Goal: Transaction & Acquisition: Register for event/course

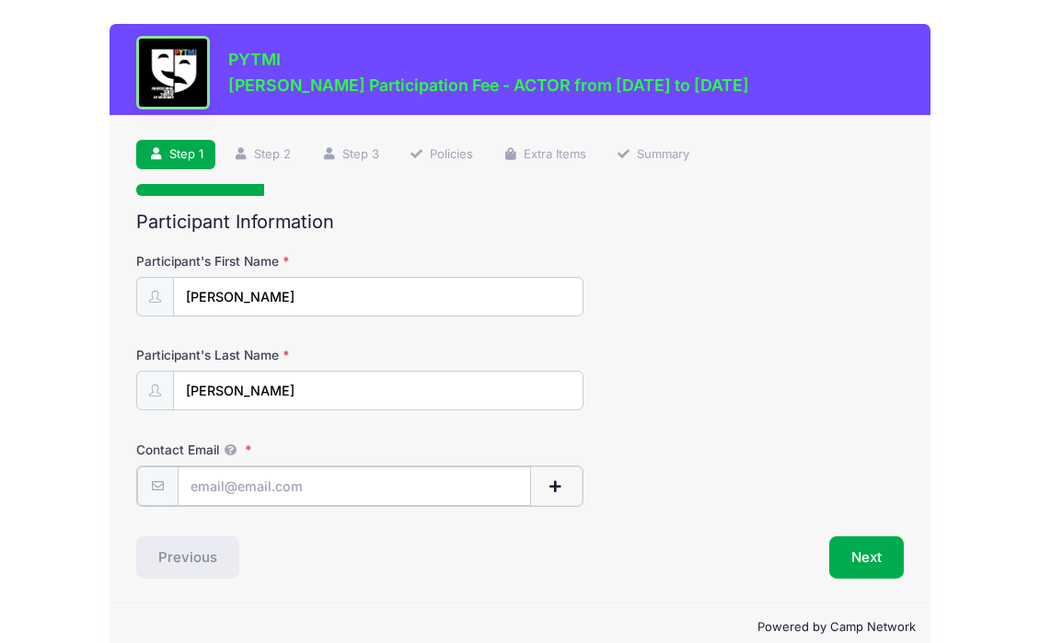
click at [414, 488] on input "Contact Email" at bounding box center [354, 486] width 353 height 40
type input "[EMAIL_ADDRESS][DOMAIN_NAME]"
click at [186, 388] on input "[PERSON_NAME]" at bounding box center [378, 392] width 408 height 40
type input "[PERSON_NAME]"
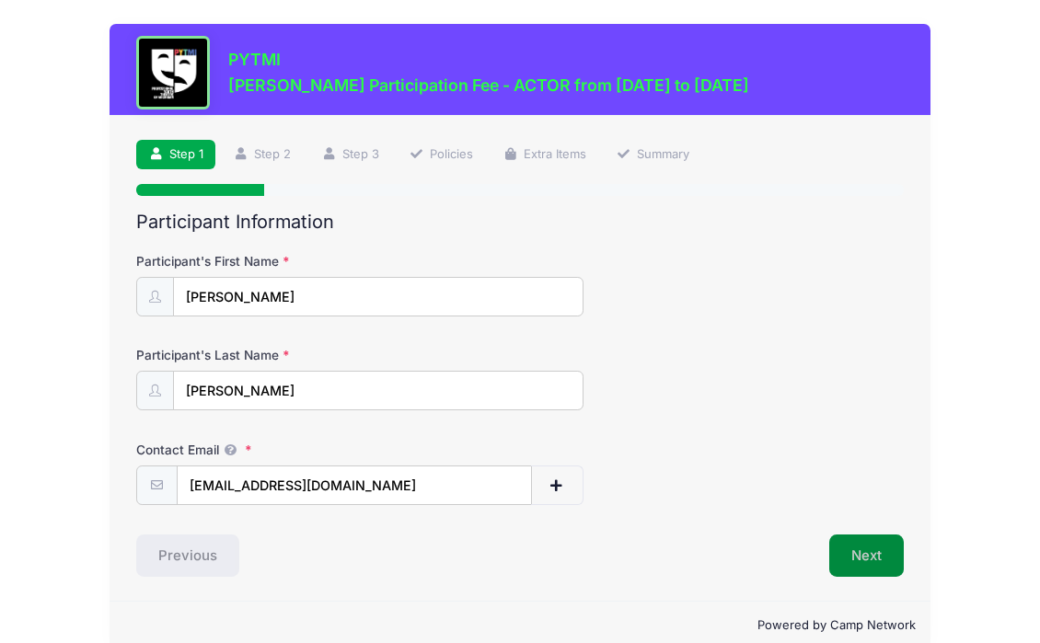
click at [879, 553] on button "Next" at bounding box center [866, 555] width 75 height 42
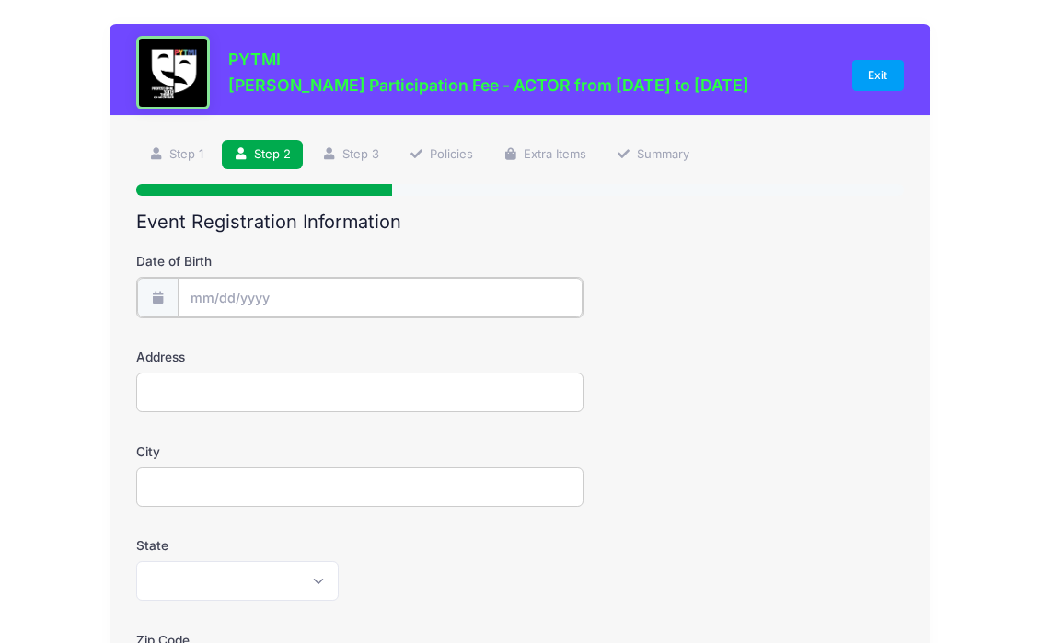
click at [395, 293] on input "Date of Birth" at bounding box center [381, 298] width 406 height 40
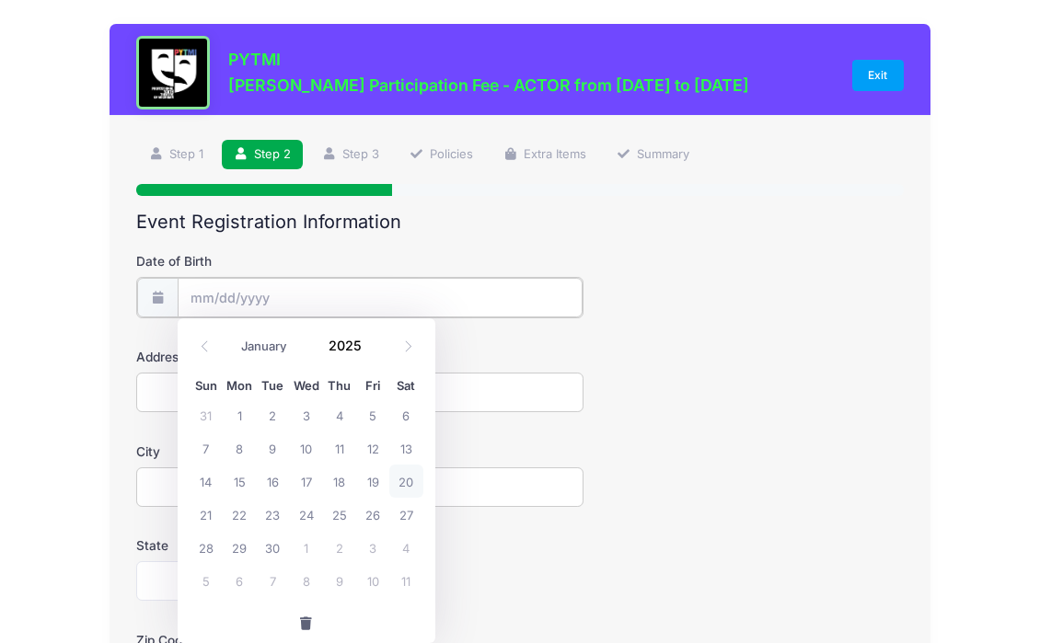
click at [180, 292] on input "Date of Birth" at bounding box center [381, 298] width 406 height 40
click at [204, 342] on icon at bounding box center [204, 345] width 6 height 11
select select "5"
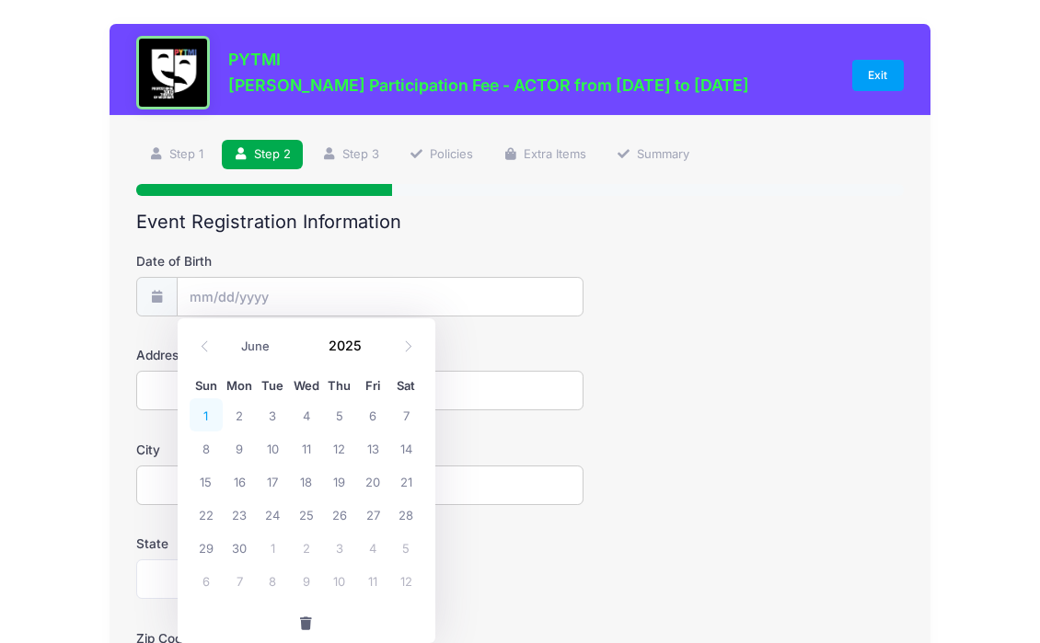
click at [210, 417] on span "1" at bounding box center [206, 414] width 33 height 33
type input "[DATE]"
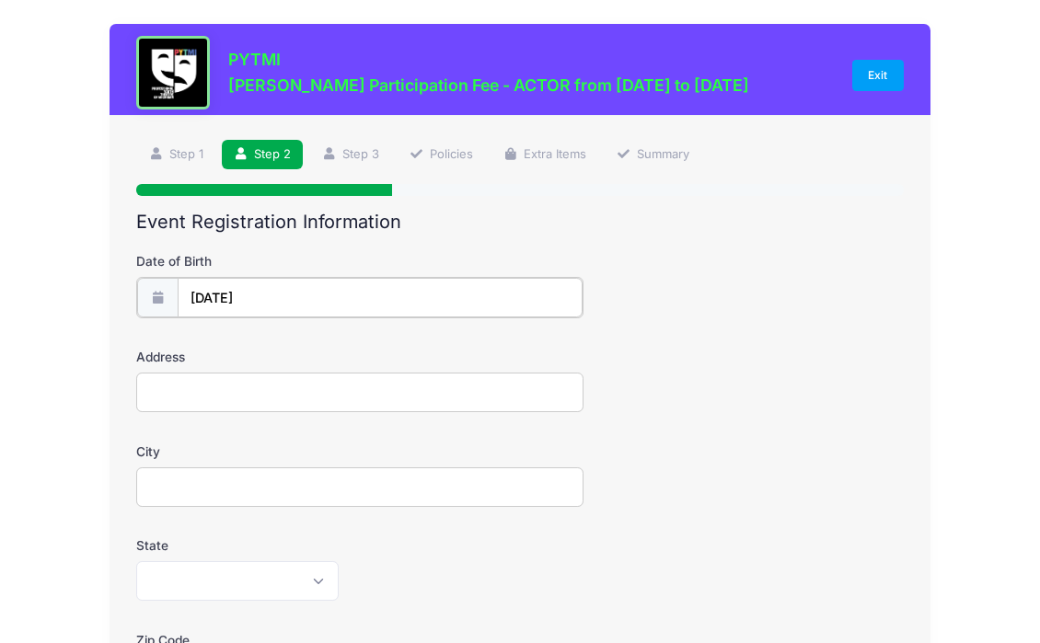
click at [201, 291] on input "[DATE]" at bounding box center [381, 298] width 406 height 40
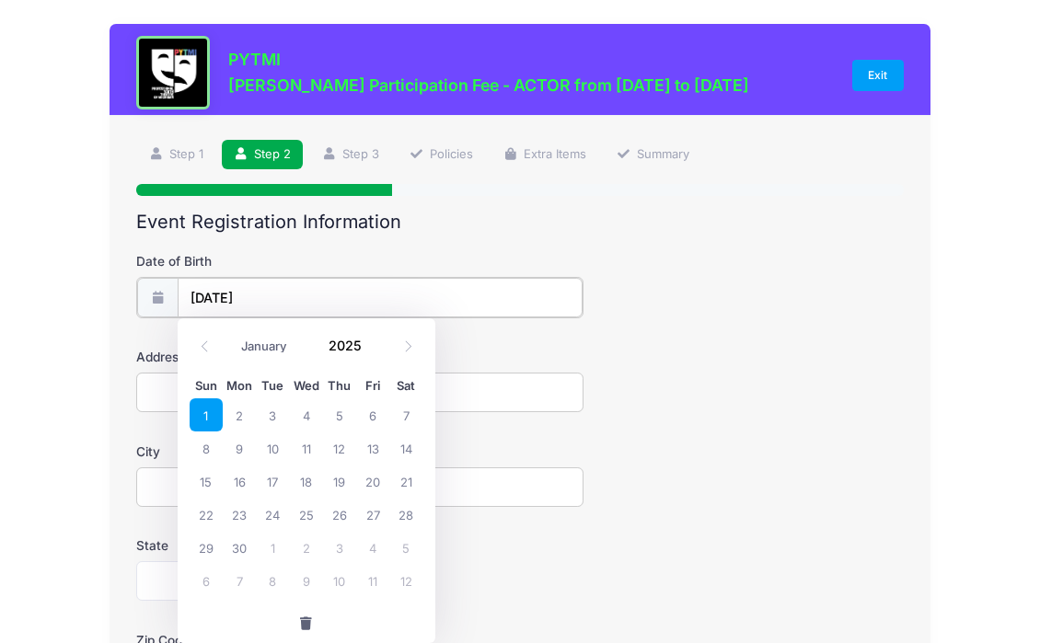
click at [289, 298] on input "[DATE]" at bounding box center [381, 298] width 406 height 40
click at [272, 302] on input "[DATE]" at bounding box center [381, 298] width 406 height 40
click at [204, 346] on icon at bounding box center [205, 346] width 12 height 12
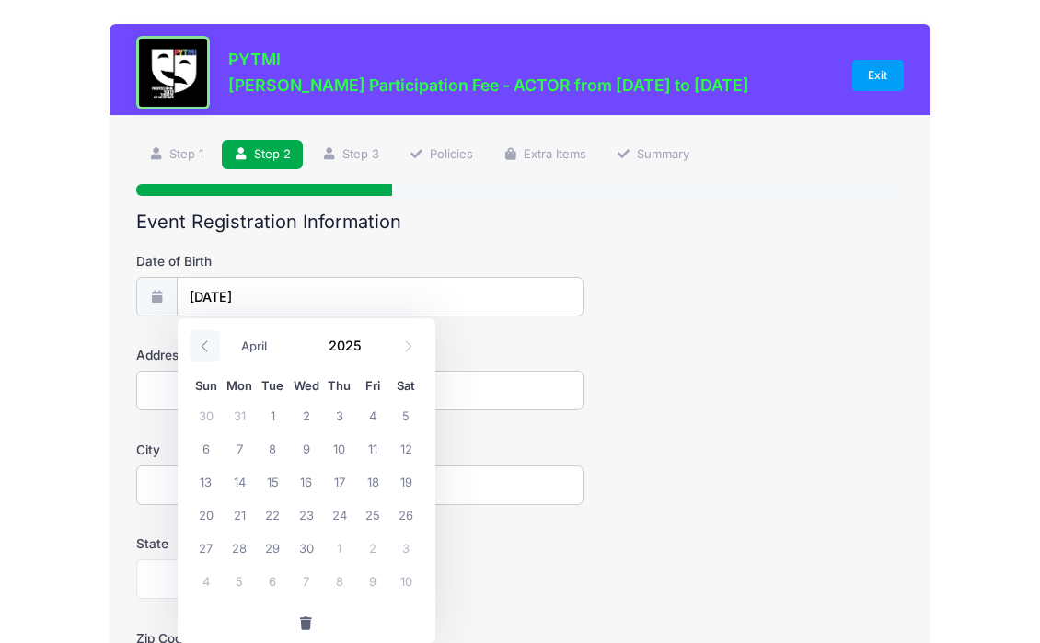
click at [204, 346] on icon at bounding box center [205, 346] width 12 height 12
select select "0"
click at [204, 346] on icon at bounding box center [205, 346] width 12 height 12
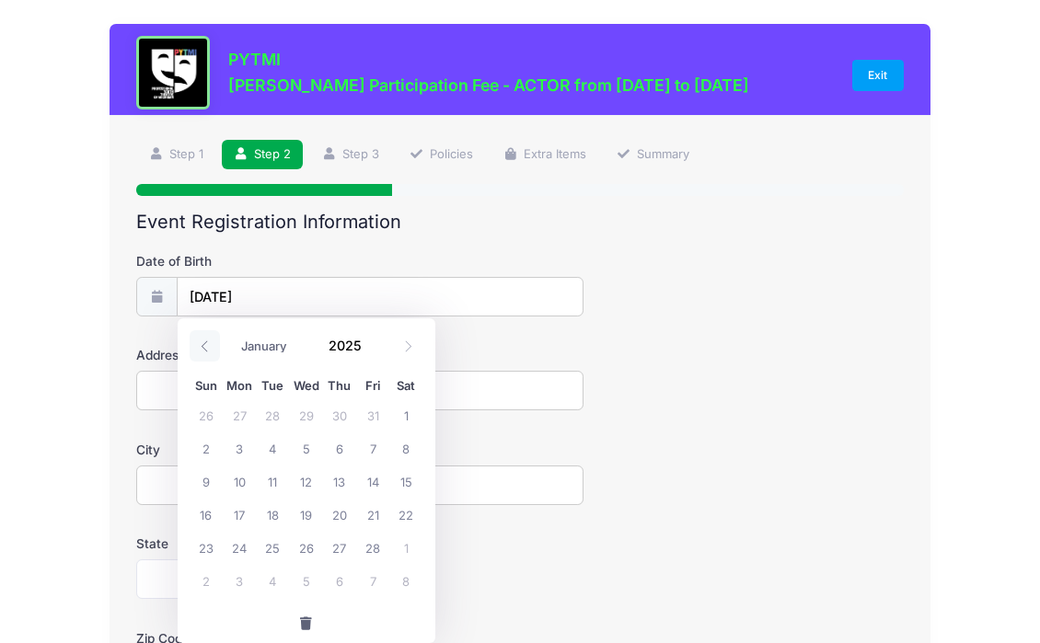
type input "2024"
click at [204, 346] on icon at bounding box center [205, 346] width 12 height 12
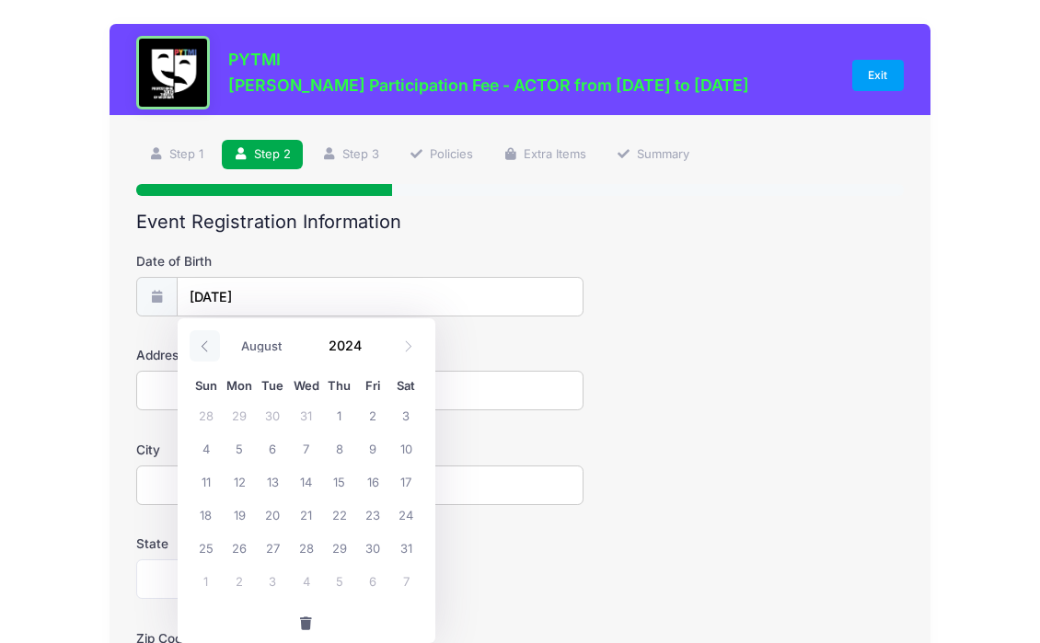
click at [204, 346] on icon at bounding box center [205, 346] width 12 height 12
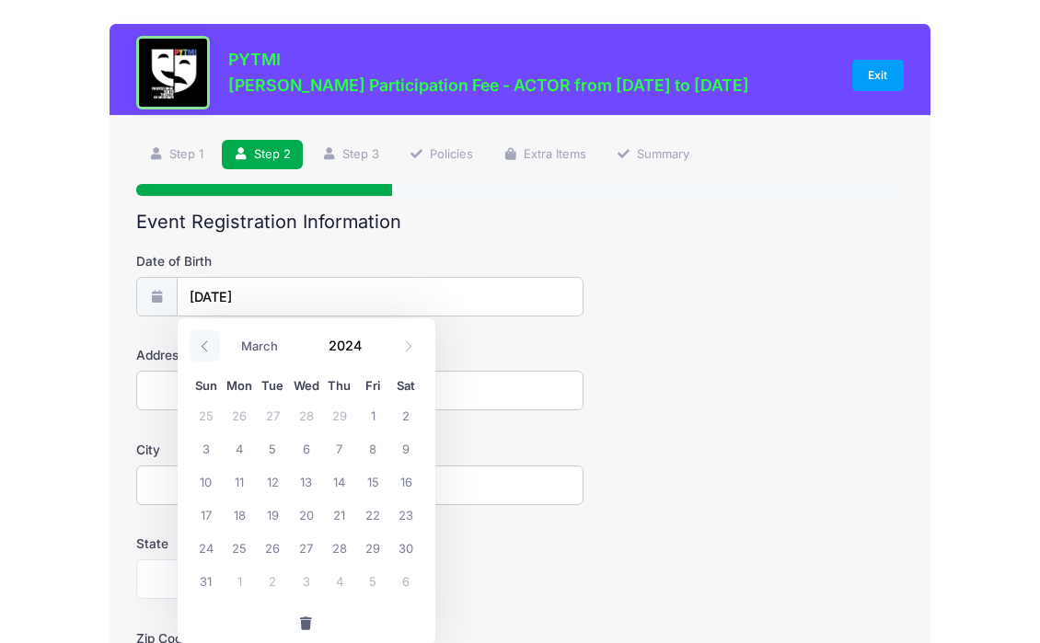
click at [204, 346] on icon at bounding box center [205, 346] width 12 height 12
select select "0"
click at [204, 346] on icon at bounding box center [205, 346] width 12 height 12
type input "2023"
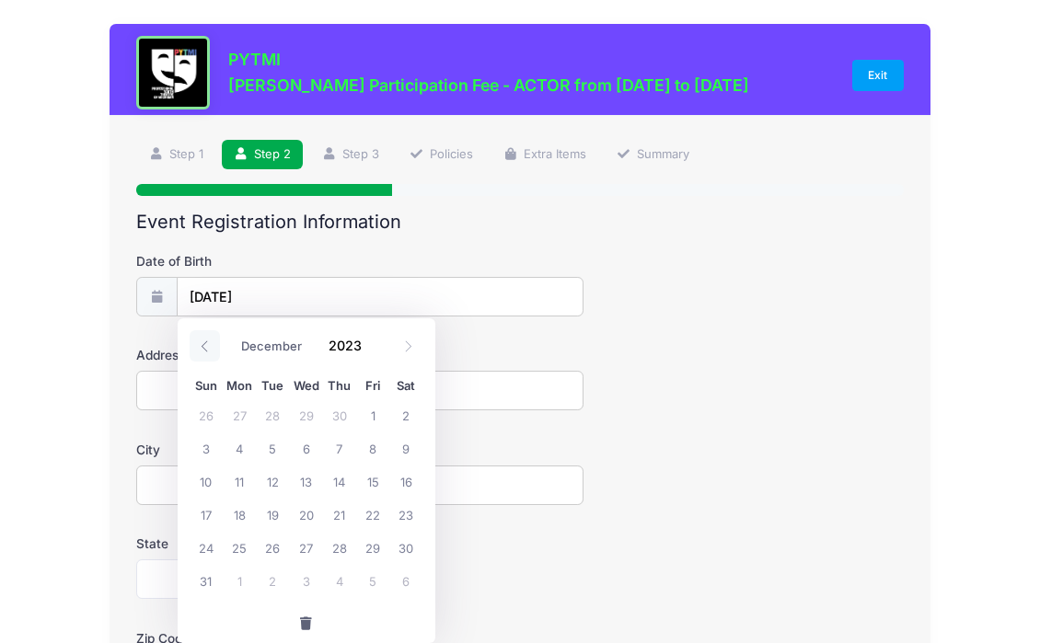
click at [204, 346] on icon at bounding box center [205, 346] width 12 height 12
click at [210, 345] on icon at bounding box center [205, 346] width 12 height 12
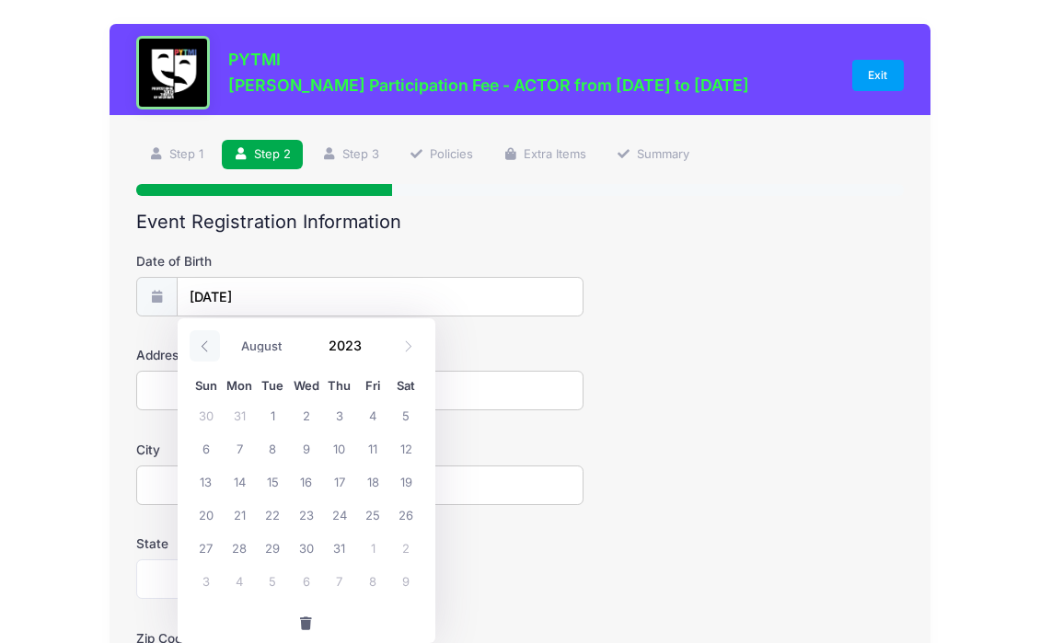
select select "6"
click at [236, 313] on input "[DATE]" at bounding box center [381, 298] width 406 height 40
click at [246, 278] on input "[DATE]" at bounding box center [381, 298] width 406 height 40
click at [246, 288] on input "[DATE]" at bounding box center [381, 298] width 406 height 40
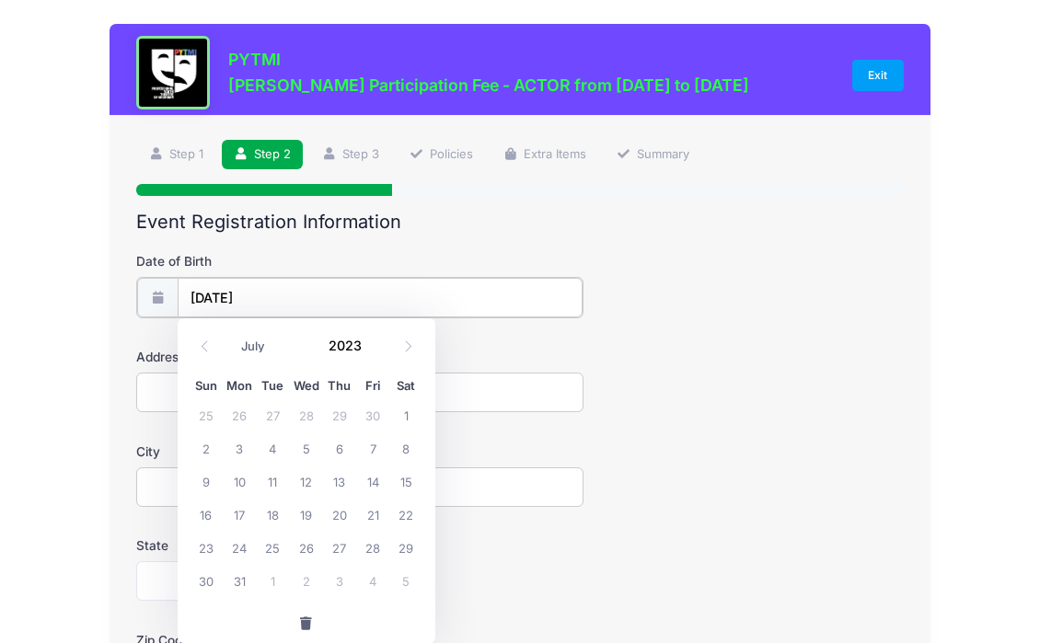
click at [246, 288] on input "[DATE]" at bounding box center [381, 298] width 406 height 40
click at [275, 292] on input "[DATE]" at bounding box center [381, 298] width 406 height 40
drag, startPoint x: 275, startPoint y: 292, endPoint x: 144, endPoint y: 290, distance: 130.6
click at [144, 291] on div "[DATE]" at bounding box center [359, 297] width 447 height 41
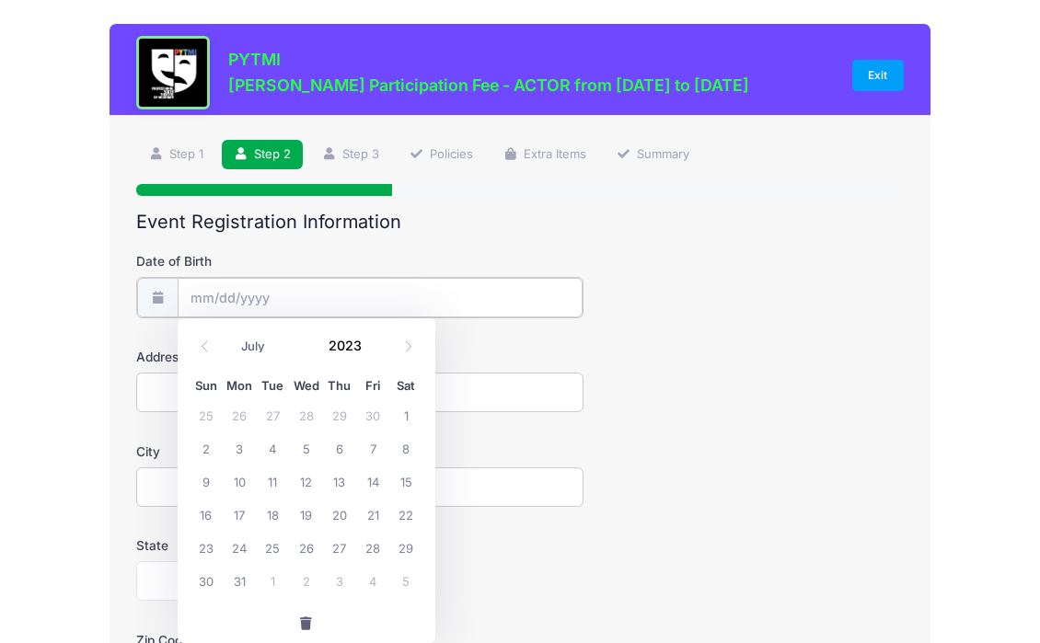
type input "2025"
click at [209, 296] on input "Date of Birth" at bounding box center [381, 298] width 406 height 40
click at [200, 346] on icon at bounding box center [205, 346] width 12 height 12
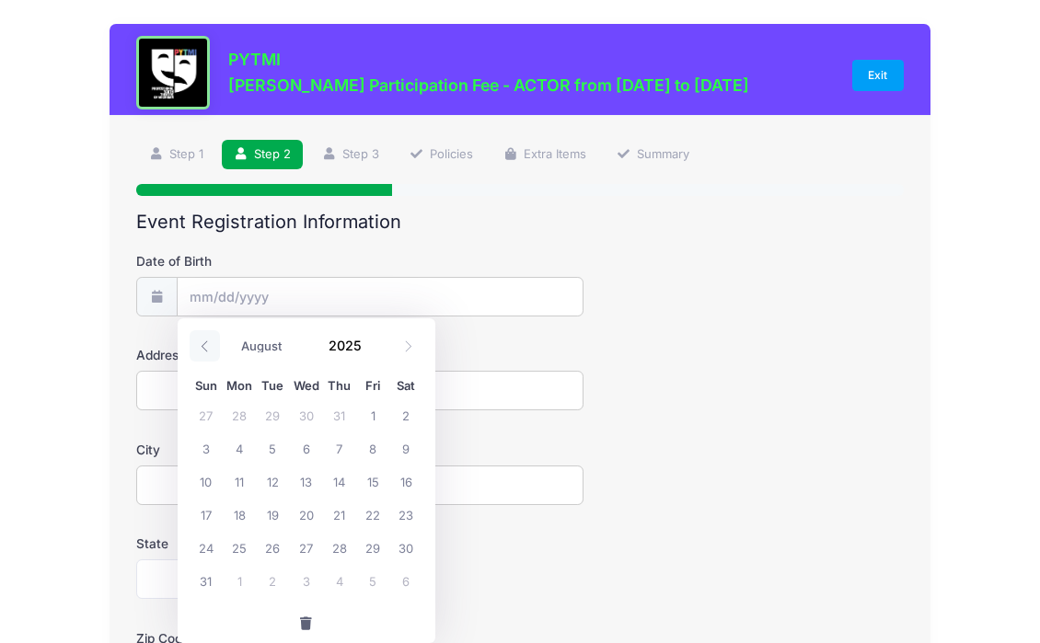
click at [200, 346] on icon at bounding box center [205, 346] width 12 height 12
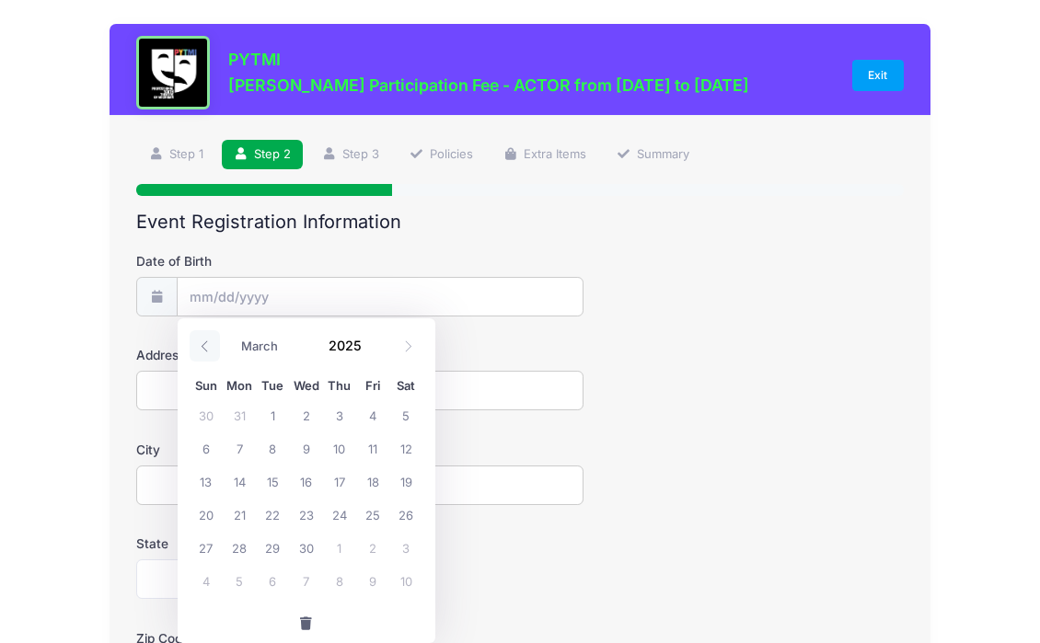
click at [200, 346] on icon at bounding box center [205, 346] width 12 height 12
select select "0"
click at [200, 346] on icon at bounding box center [205, 346] width 12 height 12
type input "2024"
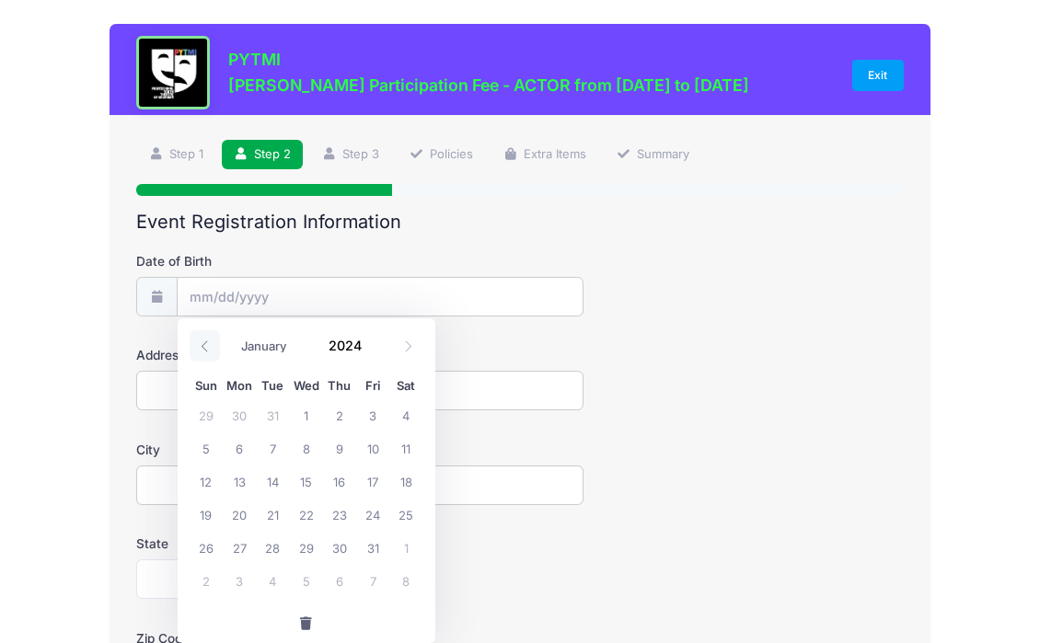
click at [200, 346] on icon at bounding box center [205, 346] width 12 height 12
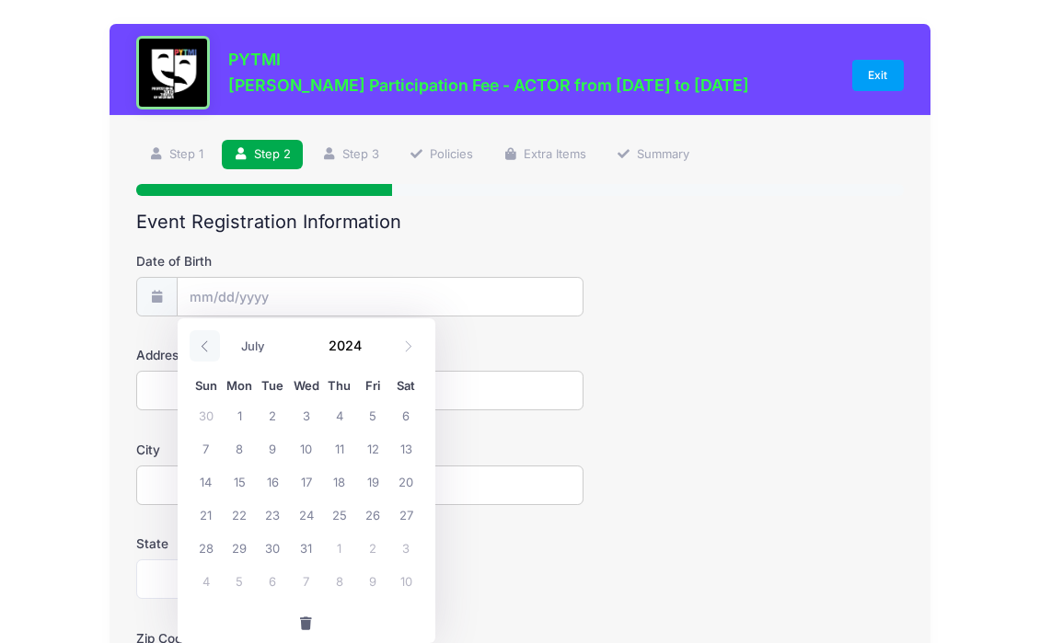
click at [200, 346] on icon at bounding box center [205, 346] width 12 height 12
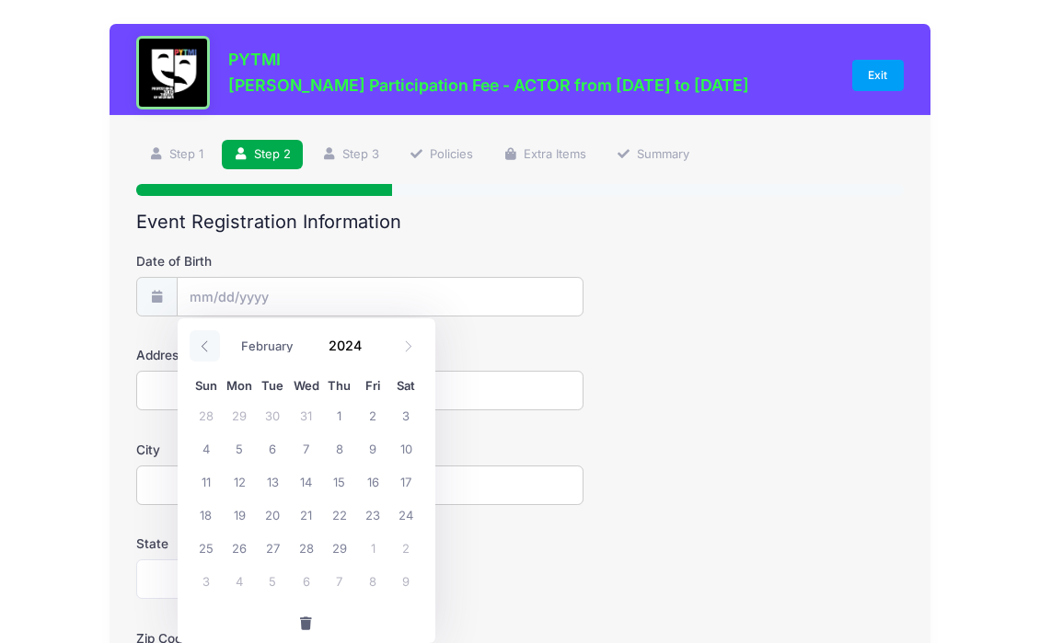
click at [200, 346] on icon at bounding box center [205, 346] width 12 height 12
select select "0"
click at [200, 346] on icon at bounding box center [205, 346] width 12 height 12
type input "2023"
click at [200, 346] on icon at bounding box center [205, 346] width 12 height 12
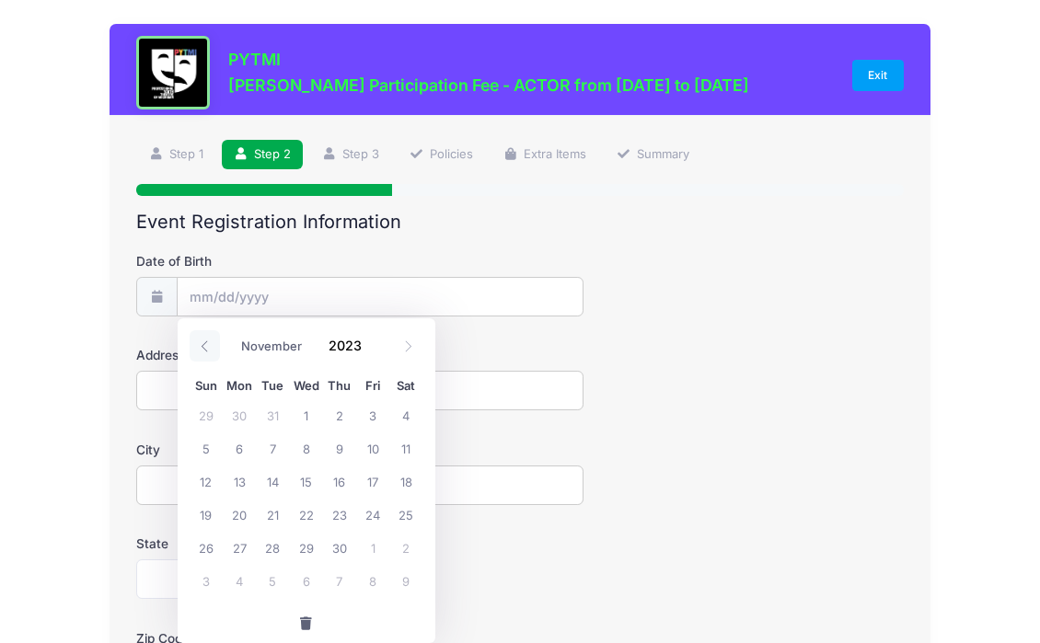
click at [200, 346] on icon at bounding box center [205, 346] width 12 height 12
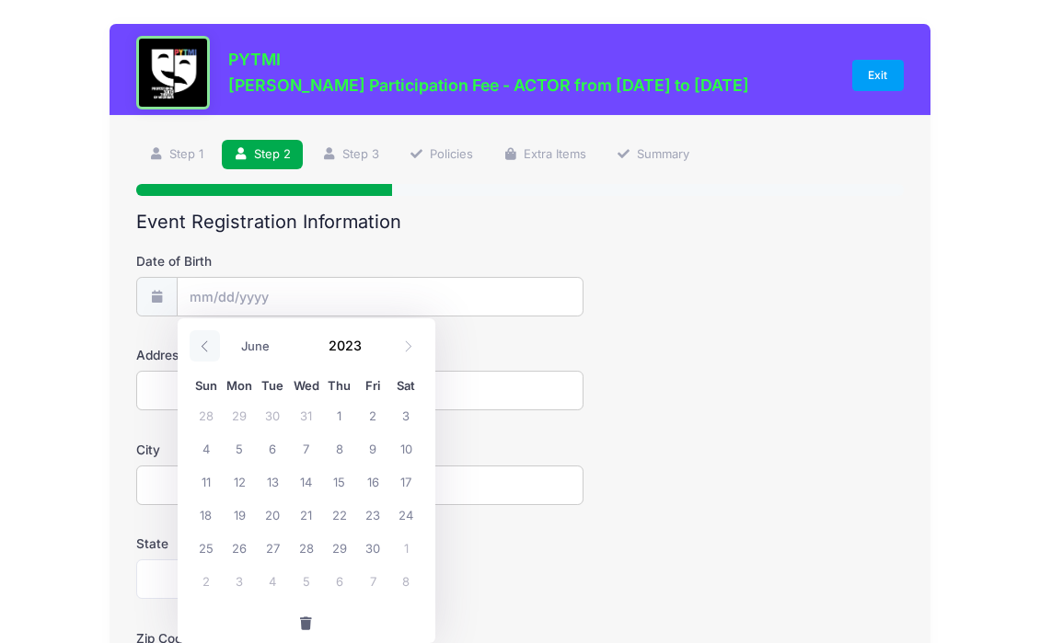
click at [200, 346] on icon at bounding box center [205, 346] width 12 height 12
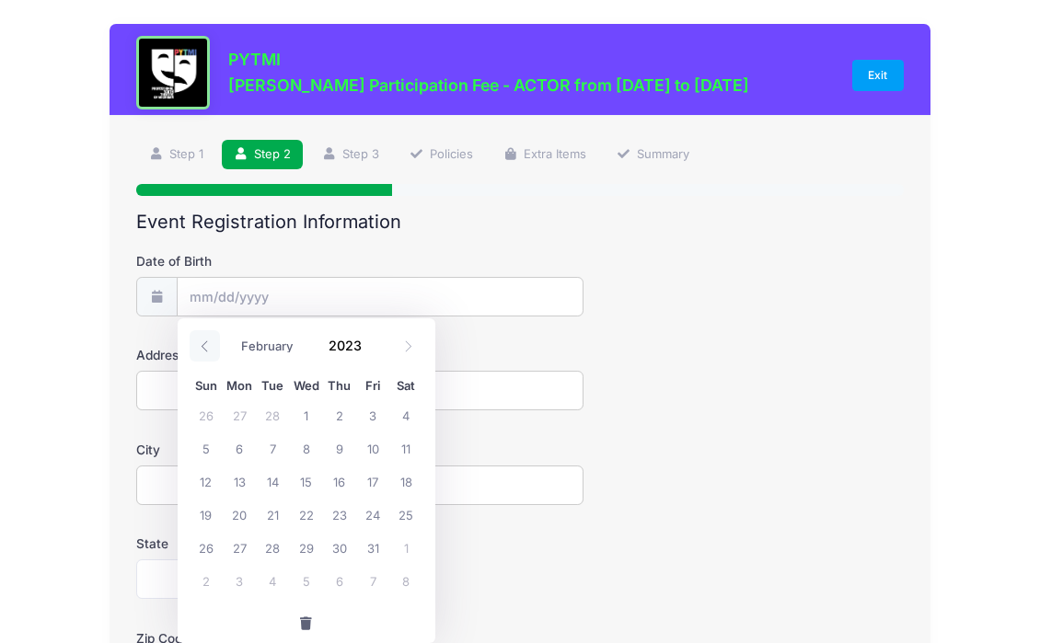
select select "0"
click at [200, 346] on icon at bounding box center [205, 346] width 12 height 12
type input "2022"
click at [200, 346] on icon at bounding box center [205, 346] width 12 height 12
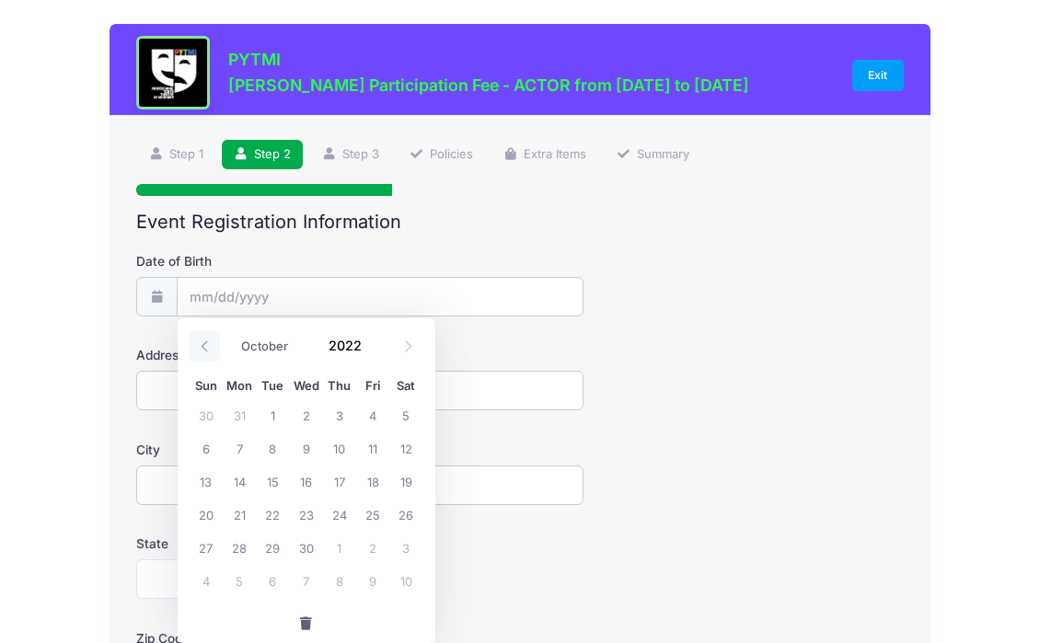
click at [200, 346] on icon at bounding box center [205, 346] width 12 height 12
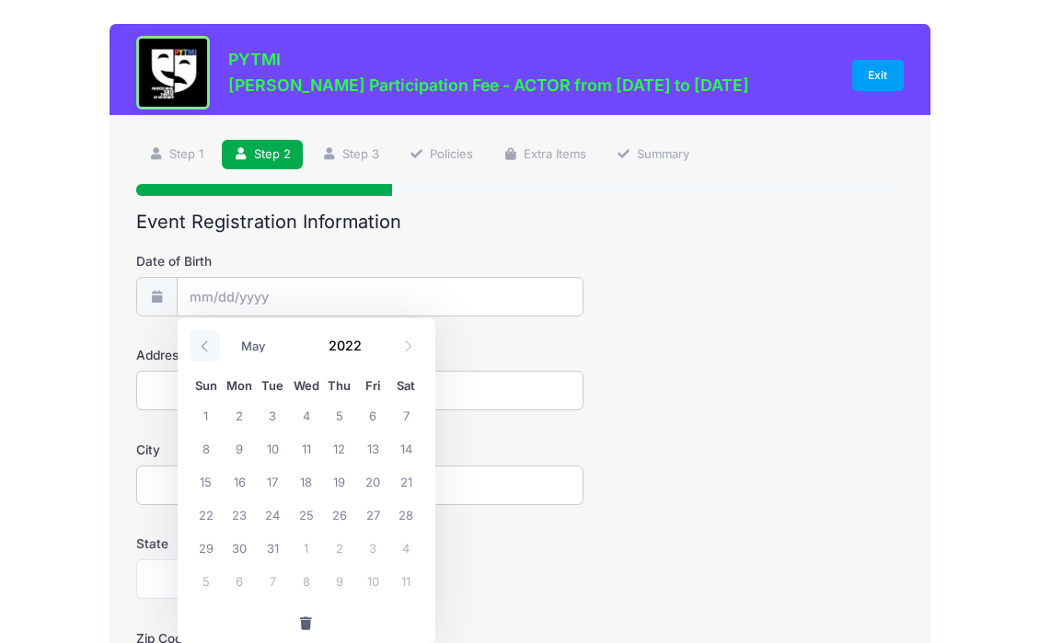
click at [200, 346] on icon at bounding box center [205, 346] width 12 height 12
select select "0"
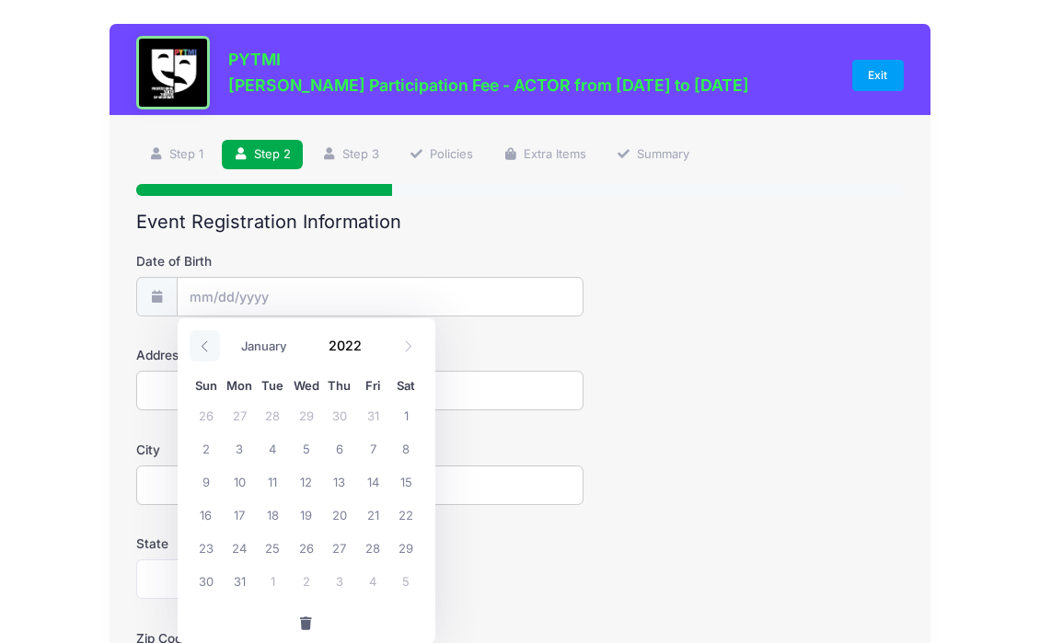
click at [200, 346] on icon at bounding box center [205, 346] width 12 height 12
type input "2021"
click at [200, 346] on icon at bounding box center [205, 346] width 12 height 12
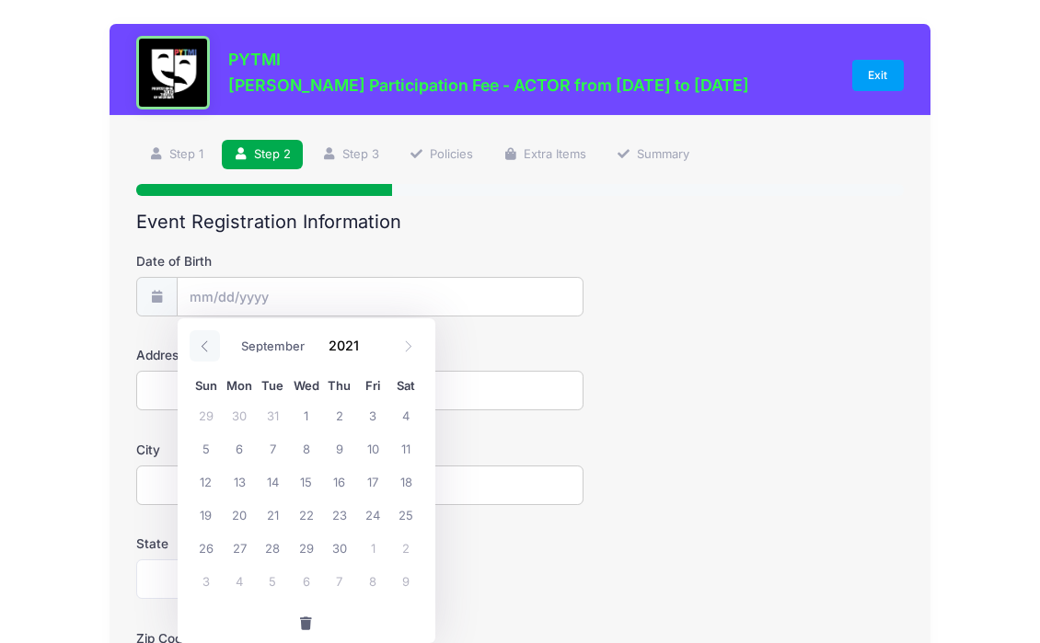
click at [200, 346] on icon at bounding box center [205, 346] width 12 height 12
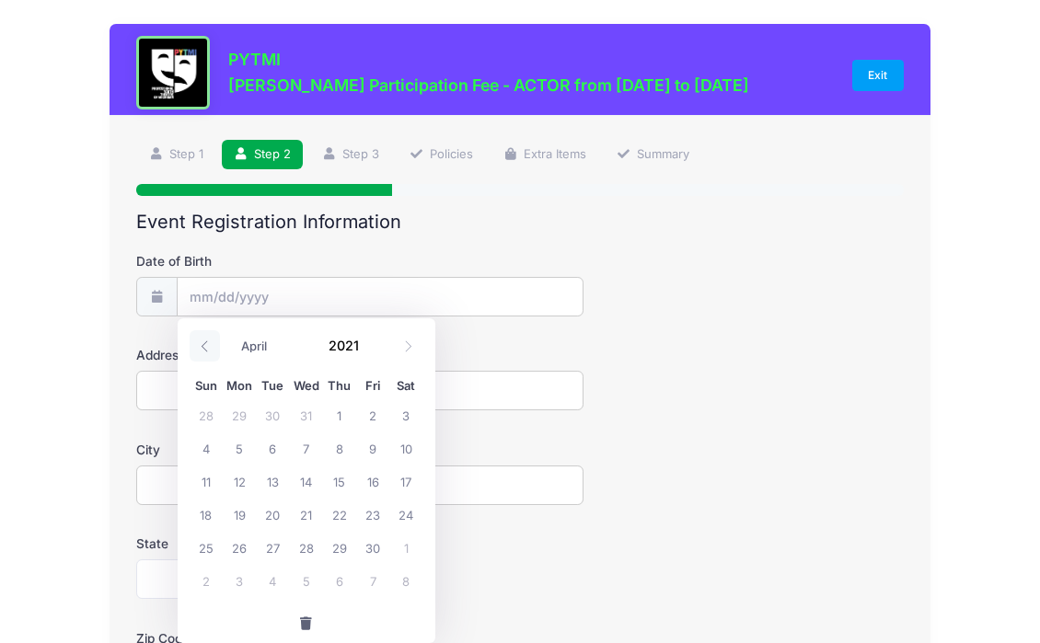
click at [200, 346] on icon at bounding box center [205, 346] width 12 height 12
select select "0"
click at [200, 346] on icon at bounding box center [205, 346] width 12 height 12
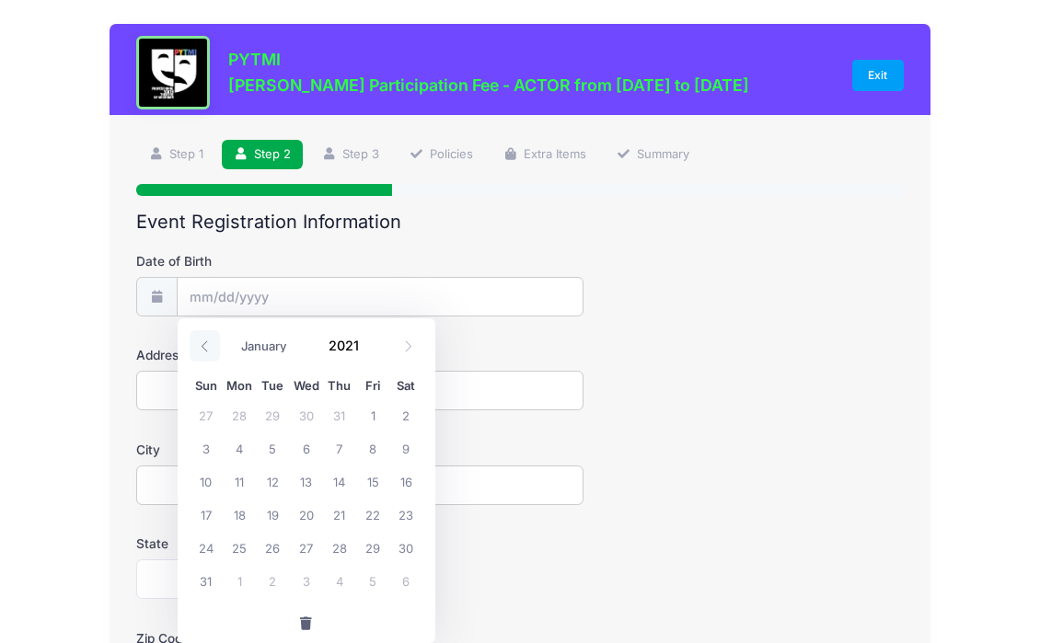
type input "2020"
click at [200, 346] on icon at bounding box center [205, 346] width 12 height 12
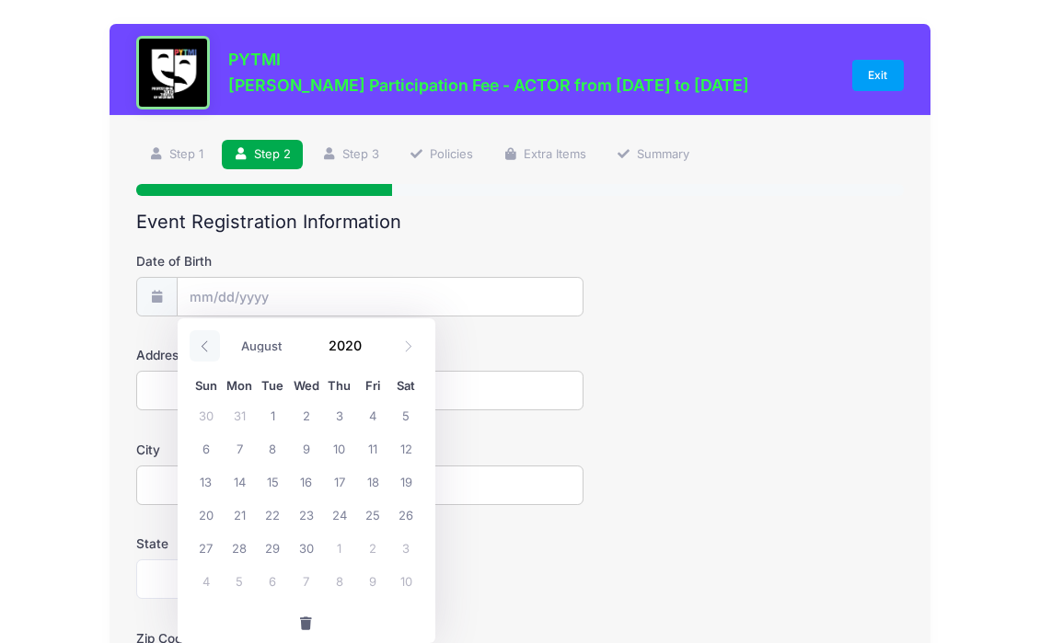
click at [200, 346] on icon at bounding box center [205, 346] width 12 height 12
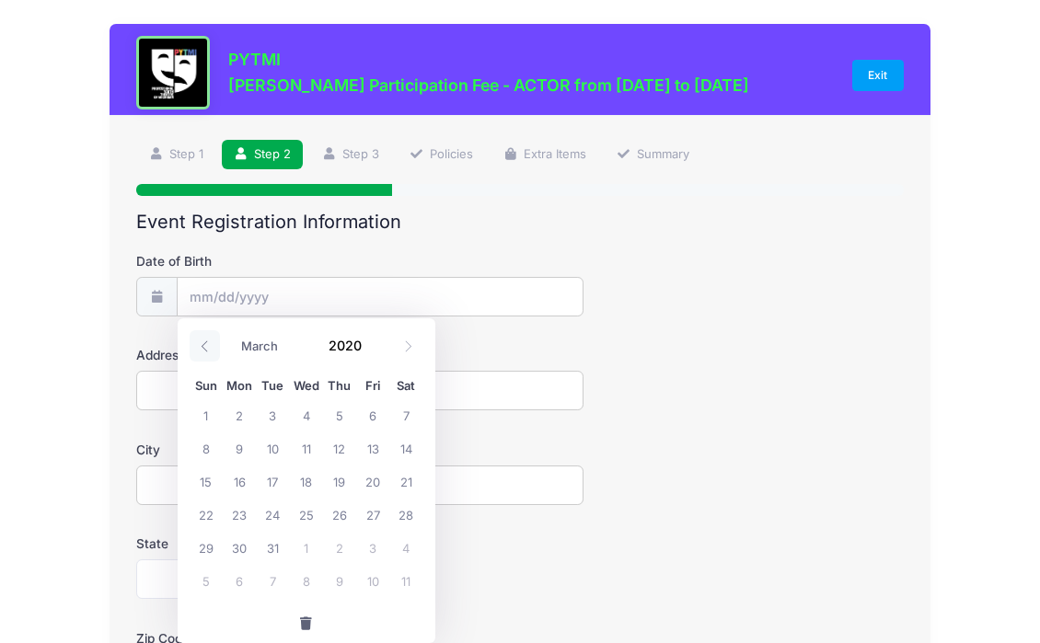
click at [200, 346] on icon at bounding box center [205, 346] width 12 height 12
select select "0"
click at [200, 346] on icon at bounding box center [205, 346] width 12 height 12
type input "2019"
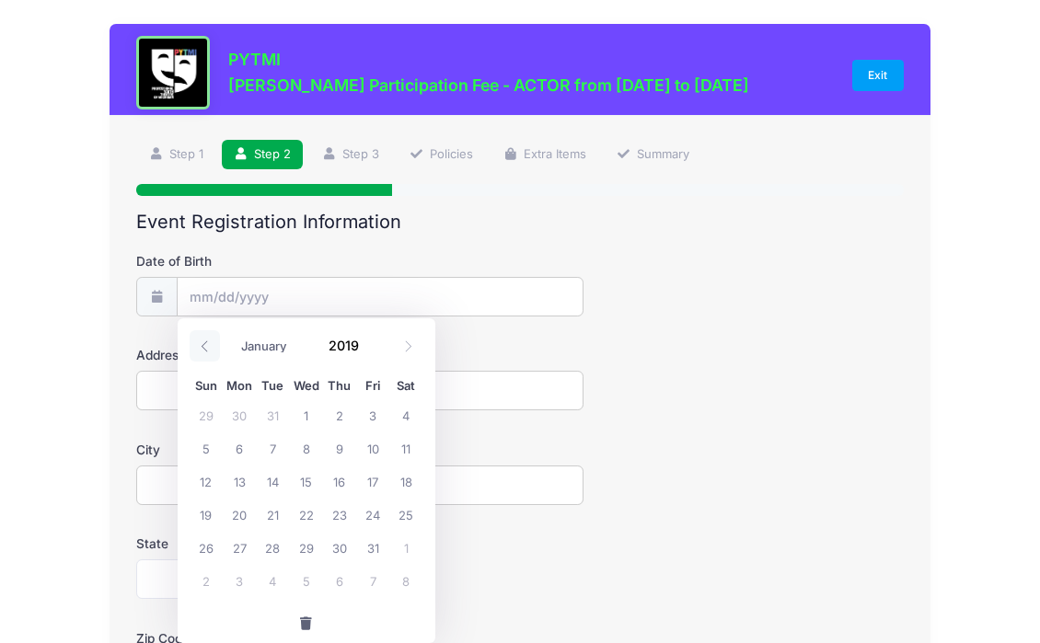
click at [200, 346] on icon at bounding box center [205, 346] width 12 height 12
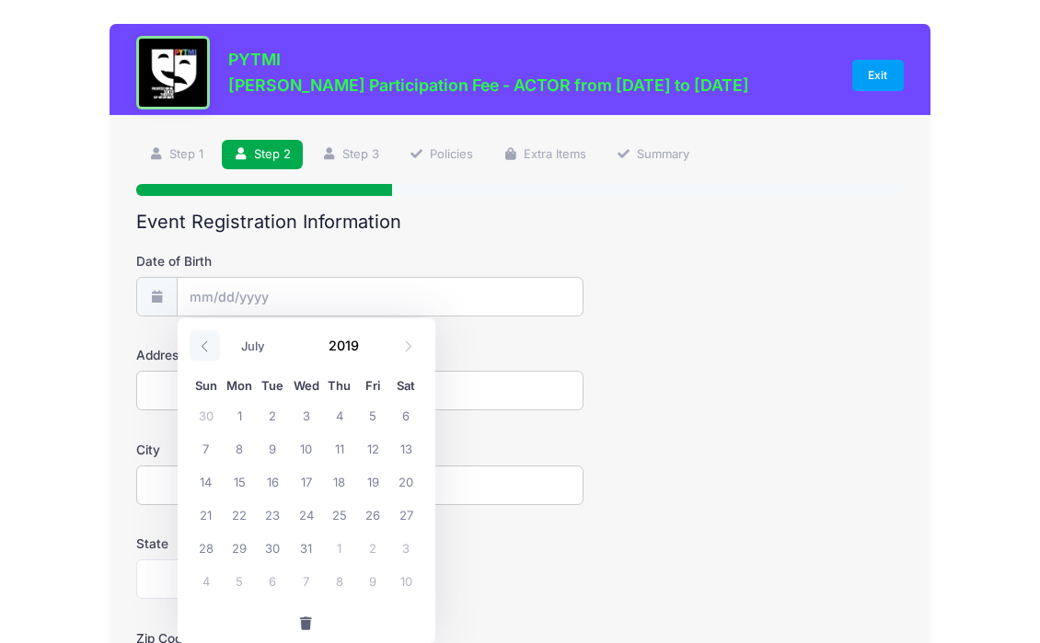
click at [200, 346] on icon at bounding box center [205, 346] width 12 height 12
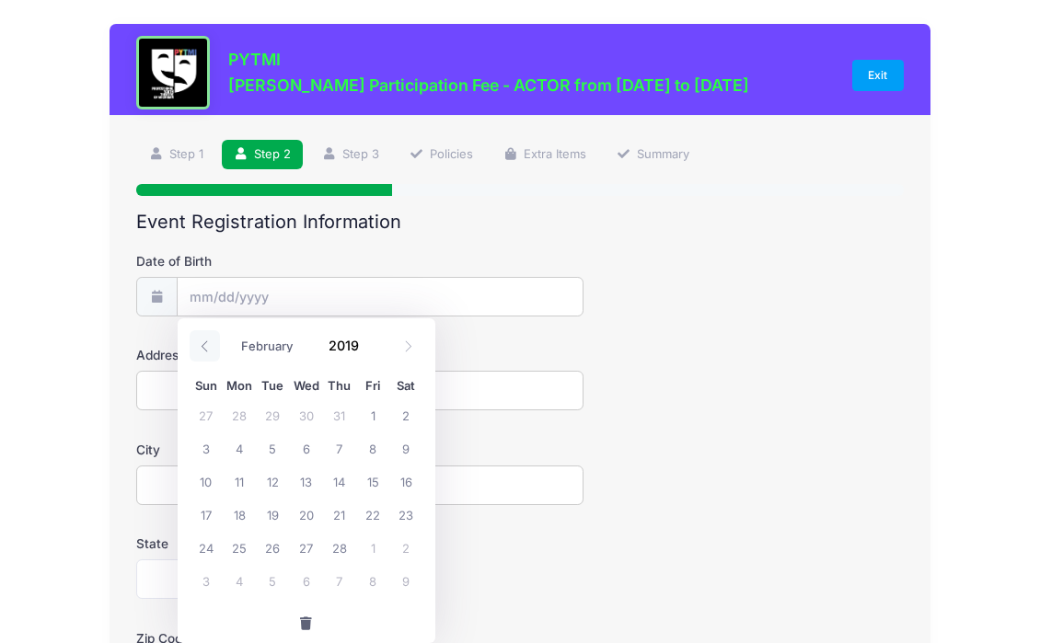
click at [200, 346] on icon at bounding box center [205, 346] width 12 height 12
select select "0"
click at [200, 346] on icon at bounding box center [205, 346] width 12 height 12
type input "2018"
click at [200, 346] on icon at bounding box center [205, 346] width 12 height 12
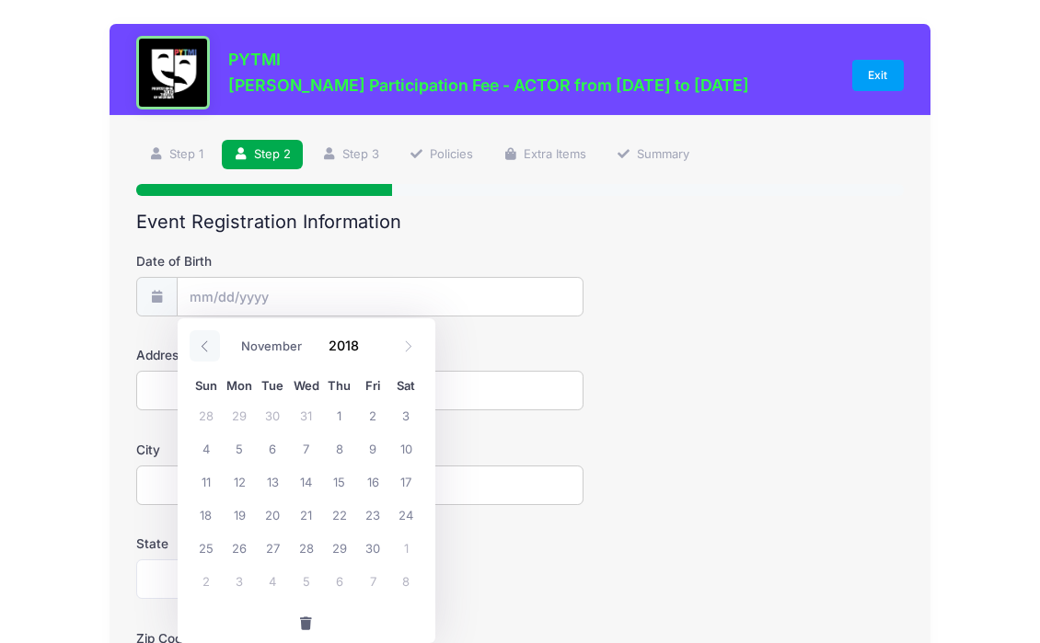
click at [200, 346] on icon at bounding box center [205, 346] width 12 height 12
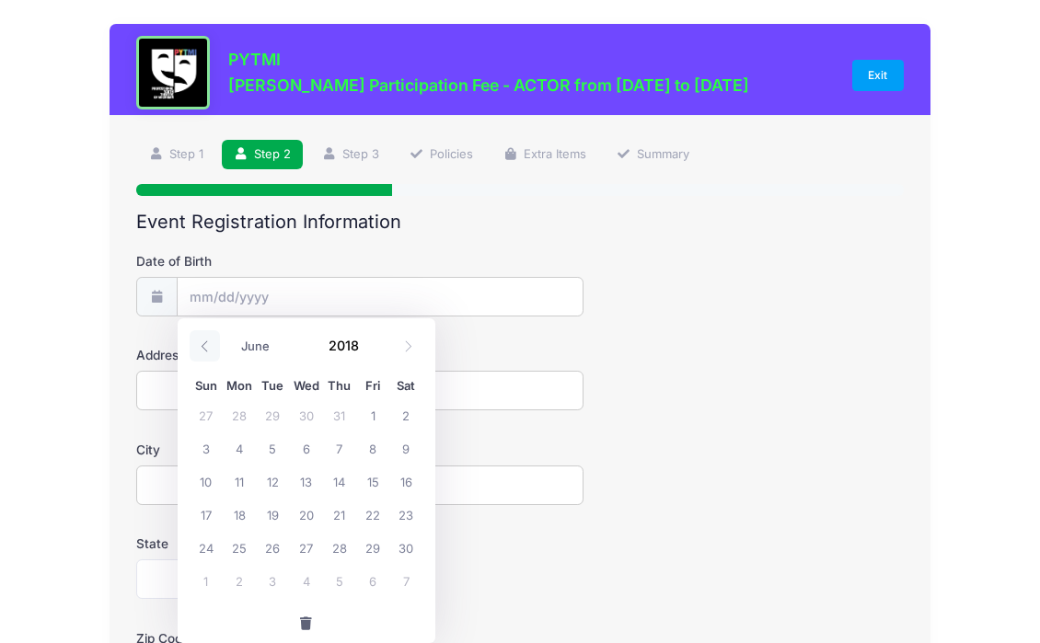
click at [200, 346] on icon at bounding box center [205, 346] width 12 height 12
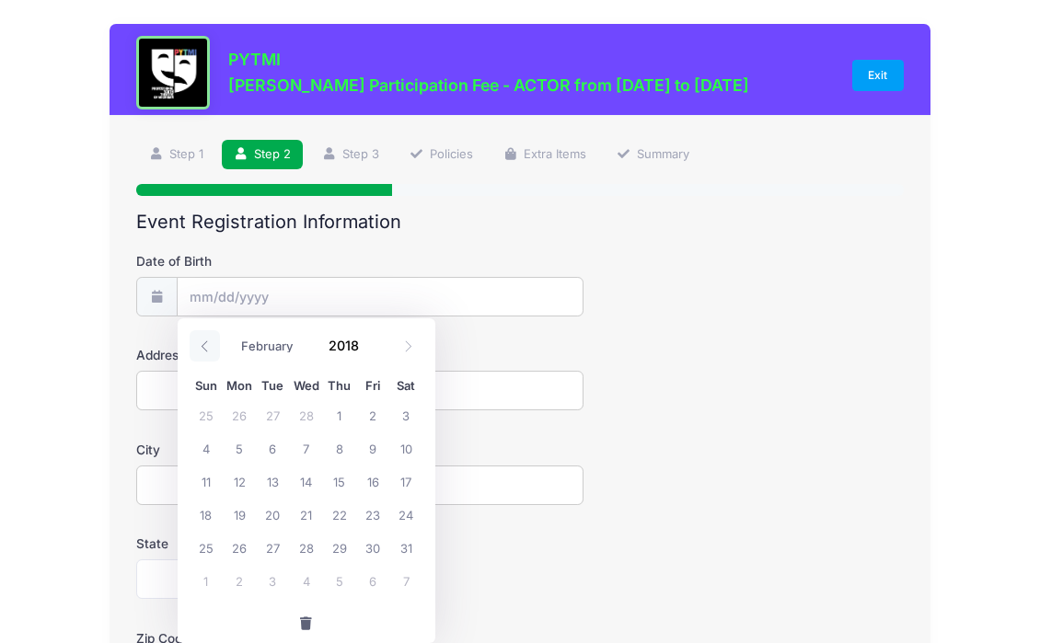
select select "0"
click at [200, 346] on icon at bounding box center [205, 346] width 12 height 12
type input "2017"
click at [200, 346] on icon at bounding box center [205, 346] width 12 height 12
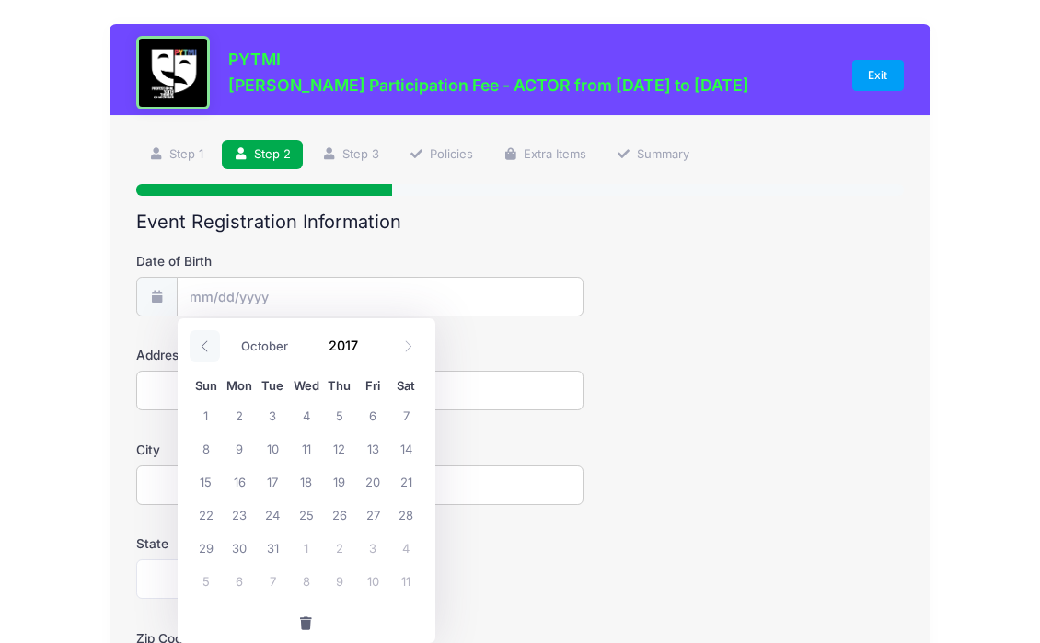
click at [200, 346] on icon at bounding box center [205, 346] width 12 height 12
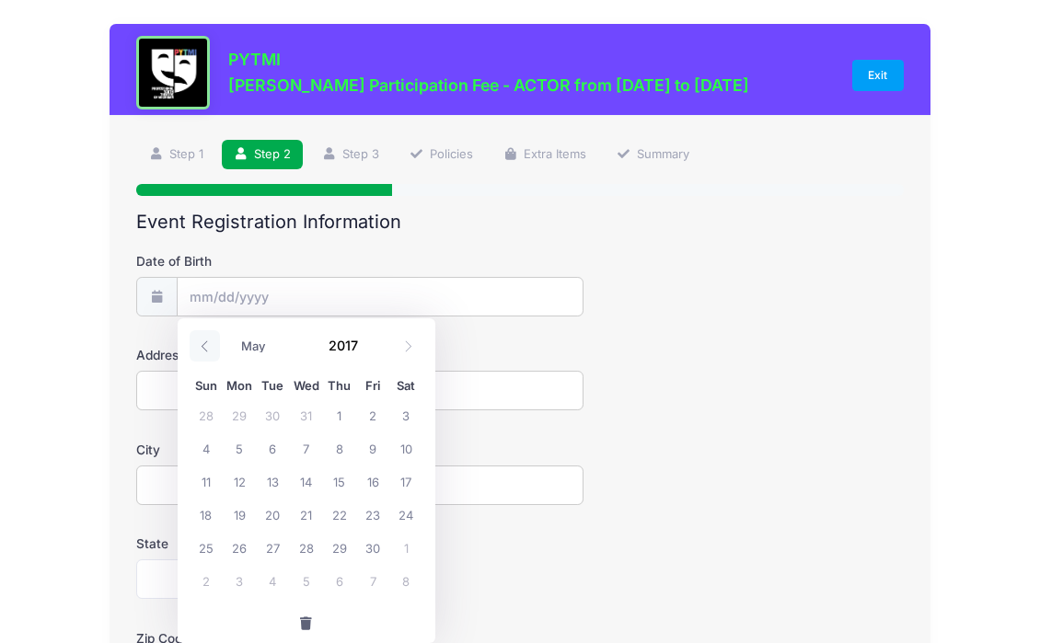
click at [200, 346] on icon at bounding box center [205, 346] width 12 height 12
select select "0"
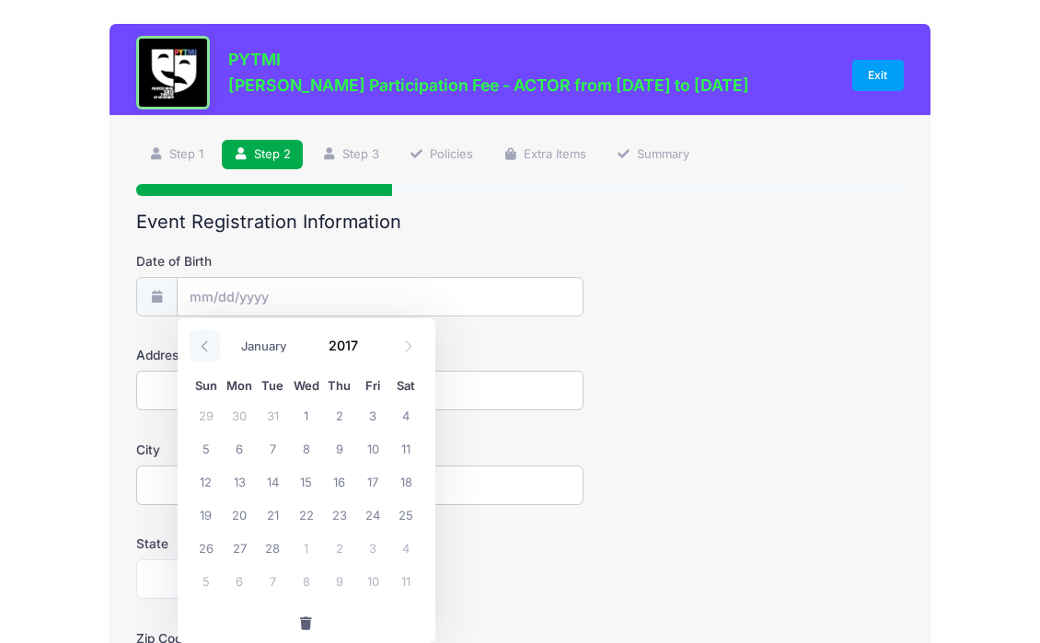
click at [200, 346] on icon at bounding box center [205, 346] width 12 height 12
type input "2016"
click at [200, 346] on icon at bounding box center [205, 346] width 12 height 12
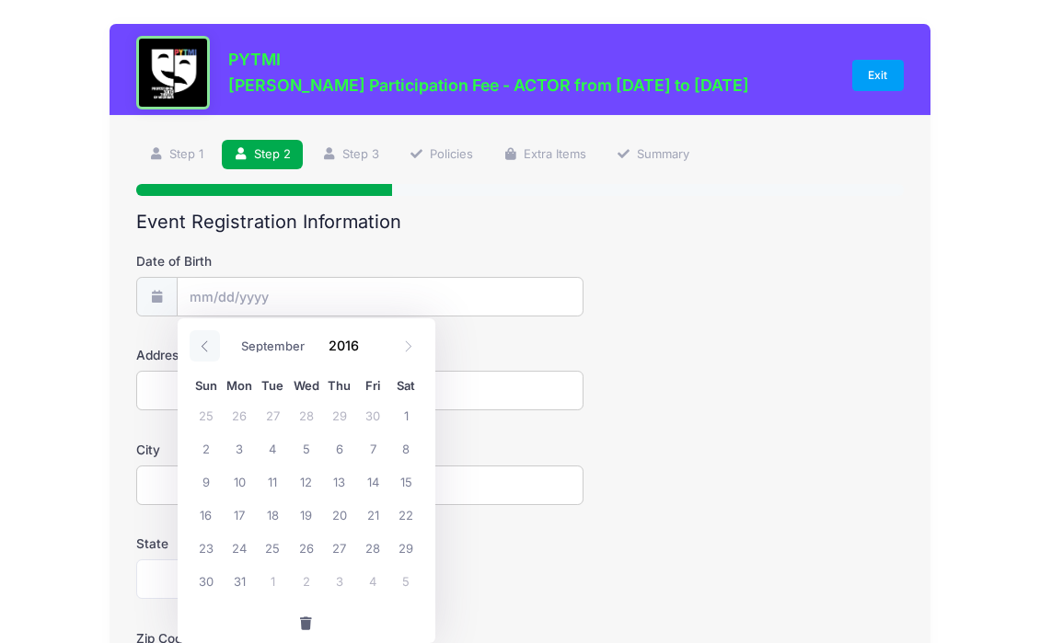
click at [200, 346] on icon at bounding box center [205, 346] width 12 height 12
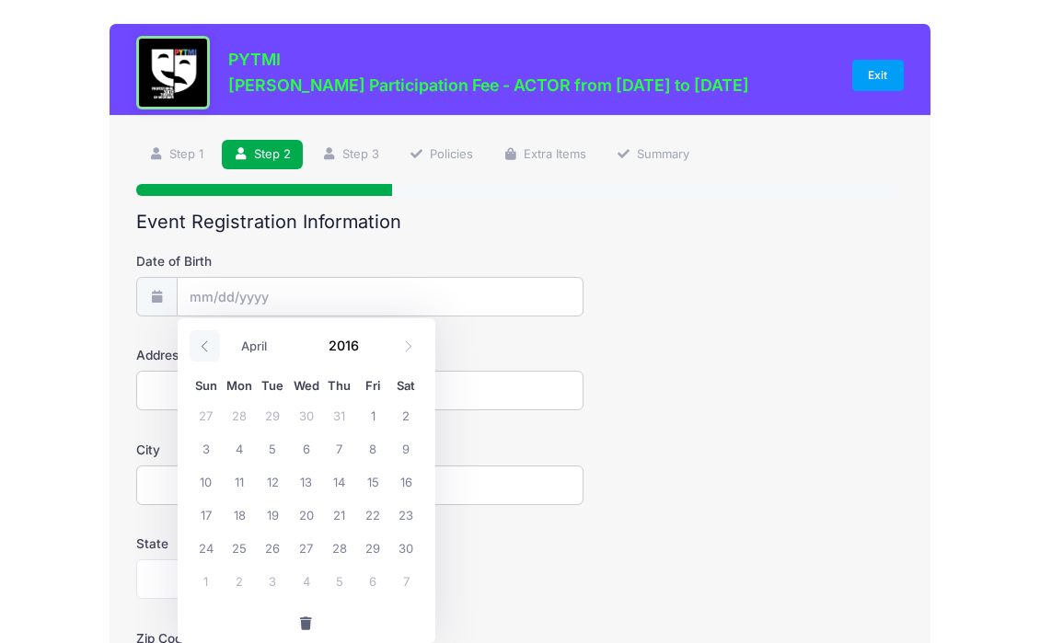
click at [200, 346] on icon at bounding box center [205, 346] width 12 height 12
select select "0"
click at [200, 346] on icon at bounding box center [205, 346] width 12 height 12
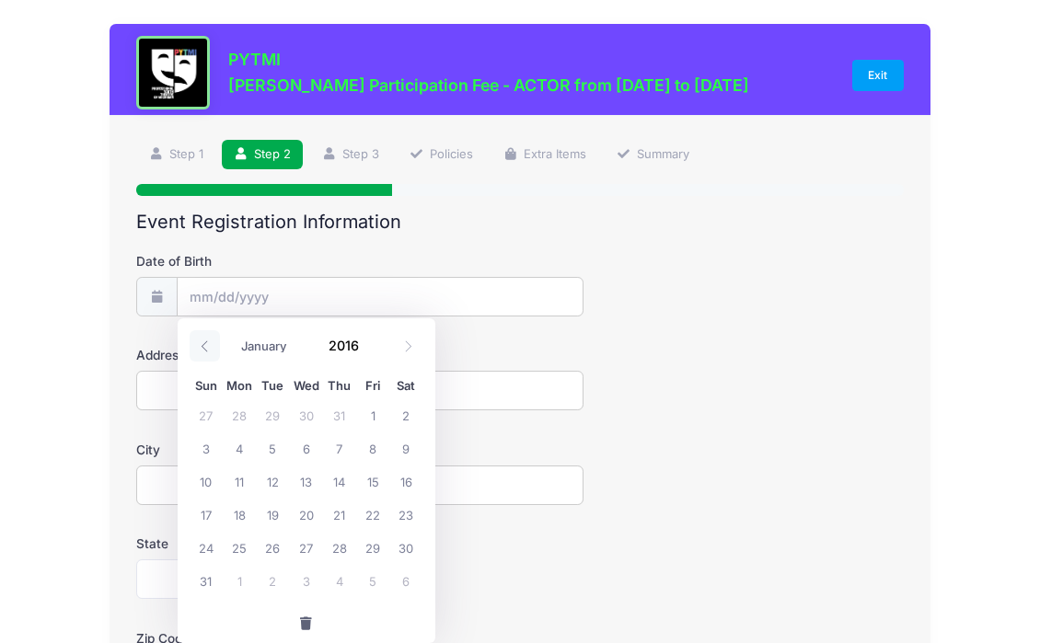
type input "2015"
click at [200, 346] on icon at bounding box center [205, 346] width 12 height 12
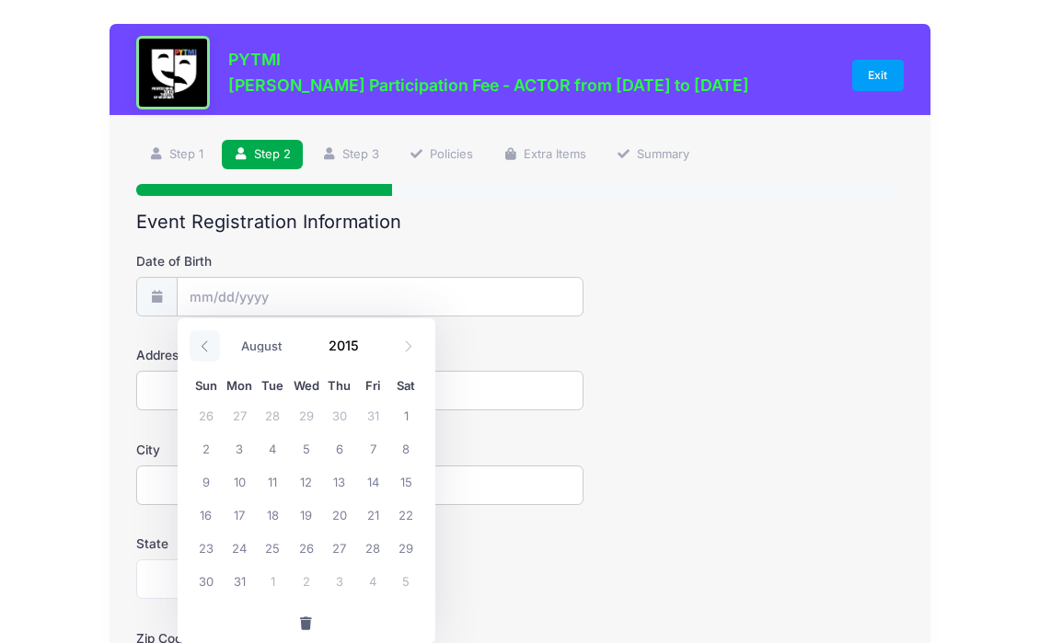
click at [200, 346] on icon at bounding box center [205, 346] width 12 height 12
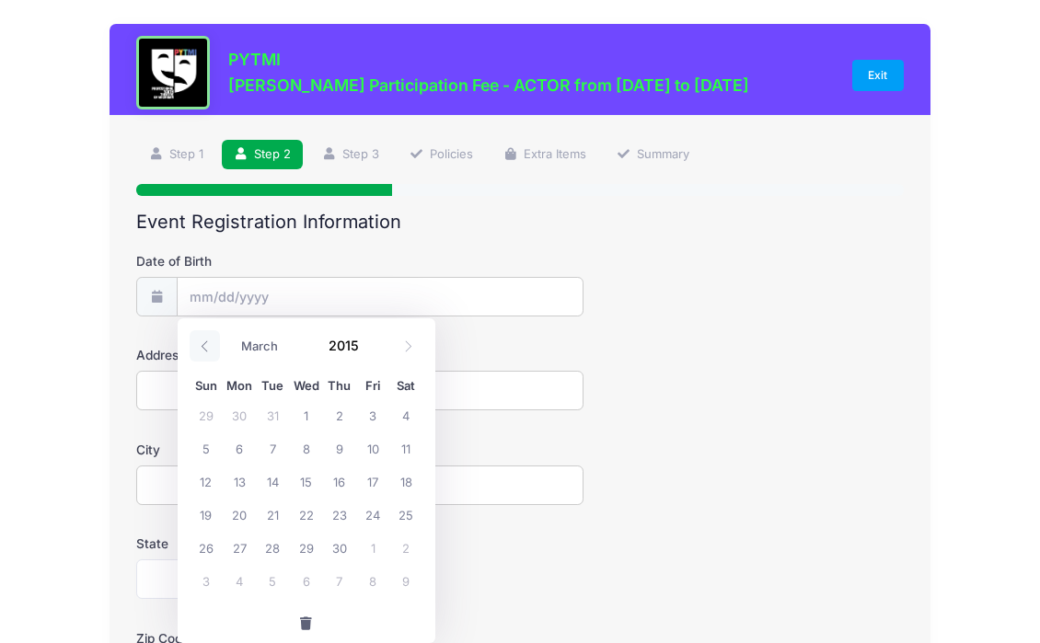
click at [200, 346] on icon at bounding box center [205, 346] width 12 height 12
select select "0"
click at [200, 346] on icon at bounding box center [205, 346] width 12 height 12
type input "2014"
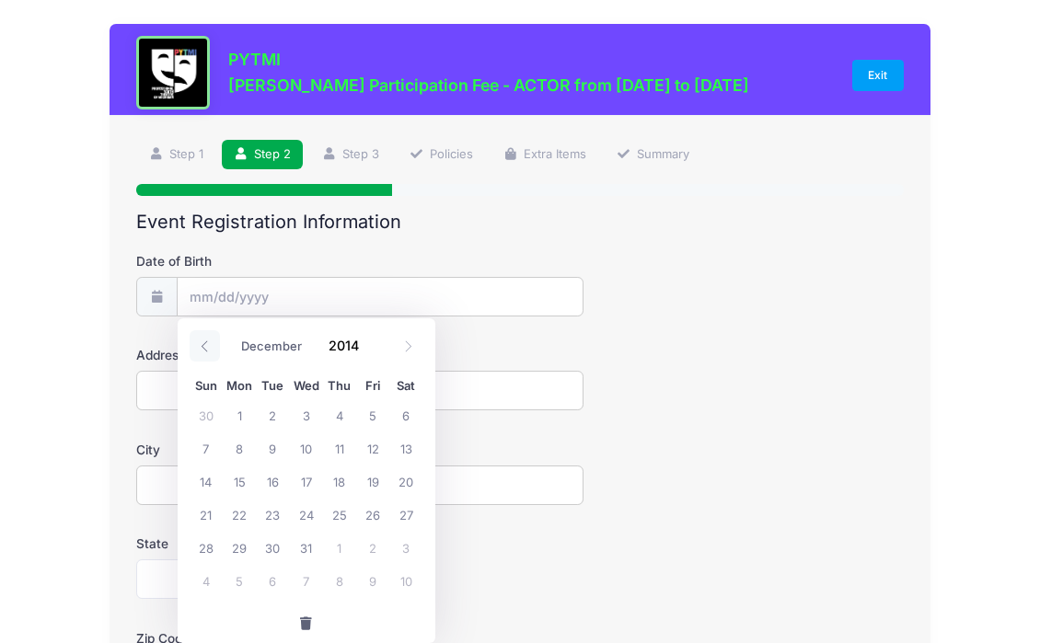
click at [200, 346] on icon at bounding box center [205, 346] width 12 height 12
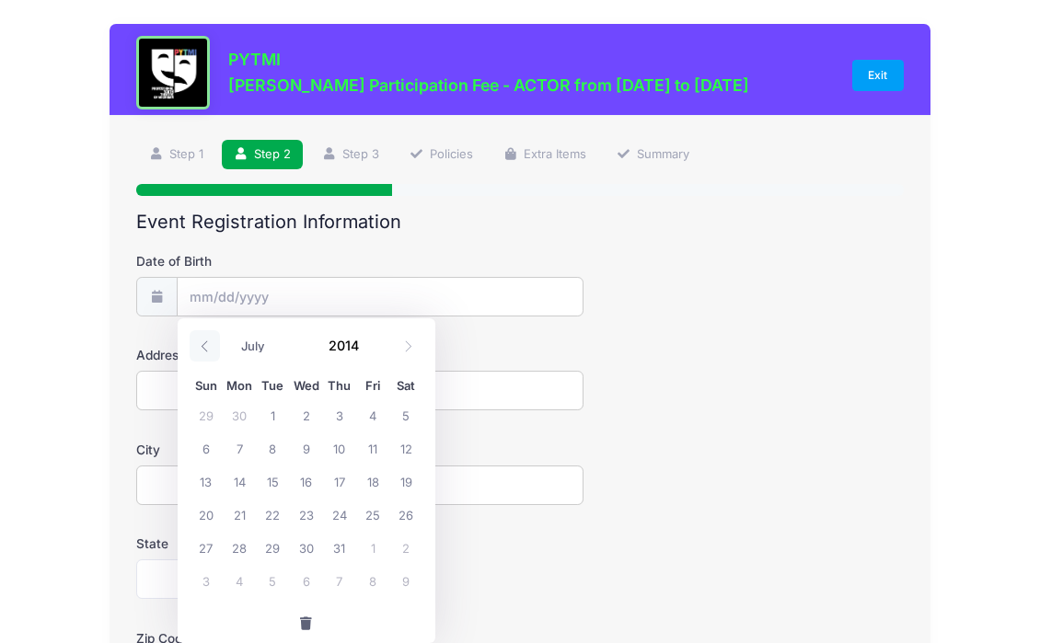
click at [200, 346] on icon at bounding box center [205, 346] width 12 height 12
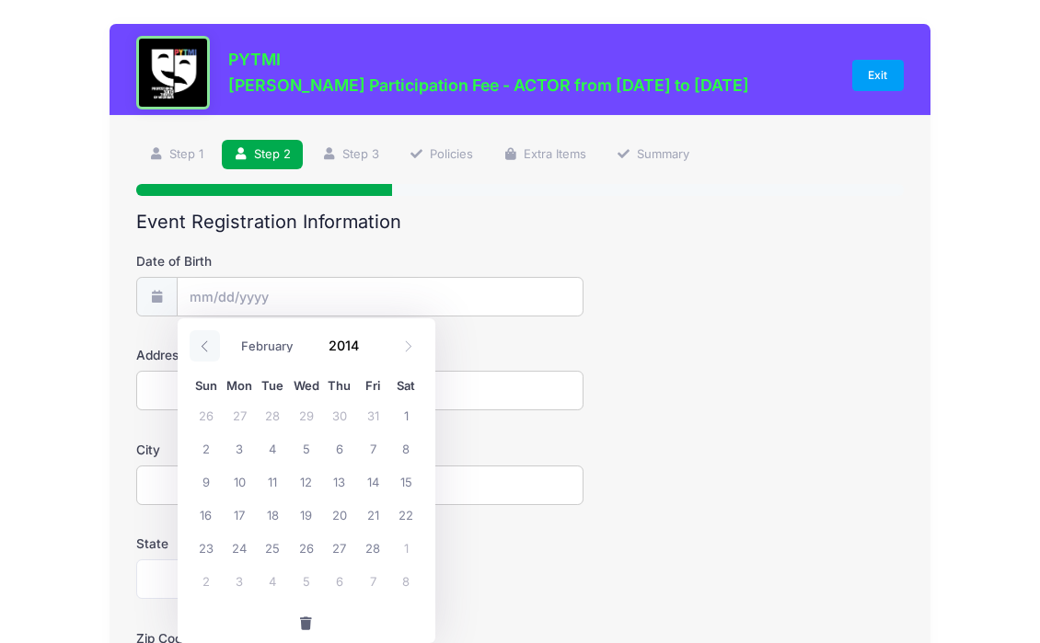
click at [200, 346] on icon at bounding box center [205, 346] width 12 height 12
select select "0"
click at [200, 346] on icon at bounding box center [205, 346] width 12 height 12
type input "2013"
click at [200, 346] on icon at bounding box center [205, 346] width 12 height 12
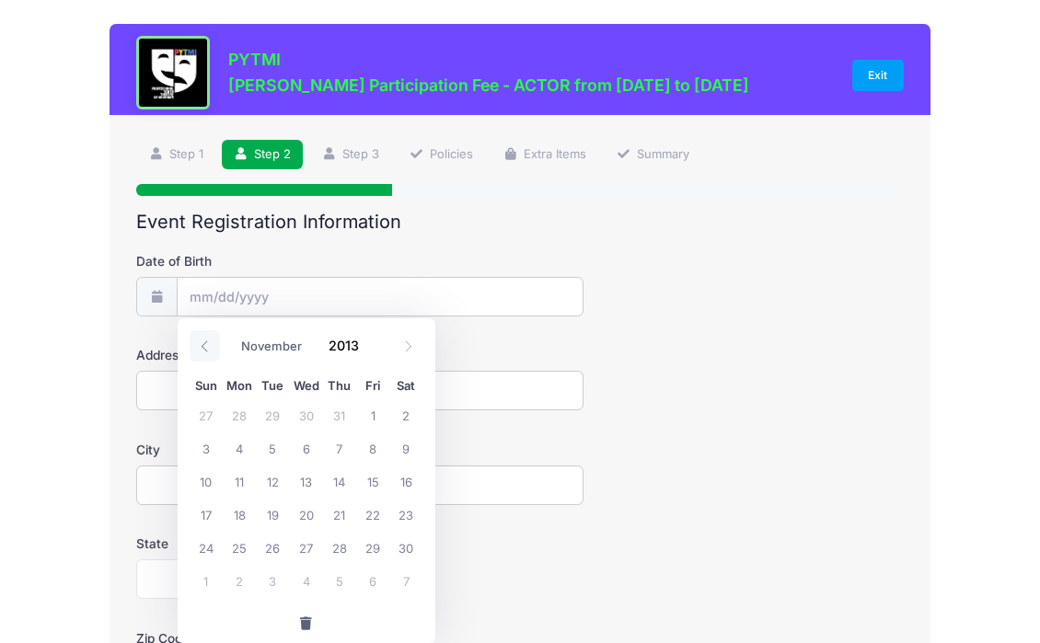
click at [200, 346] on icon at bounding box center [205, 346] width 12 height 12
click at [410, 345] on icon at bounding box center [408, 346] width 12 height 12
select select "10"
click at [343, 544] on span "28" at bounding box center [339, 547] width 33 height 33
type input "[DATE]"
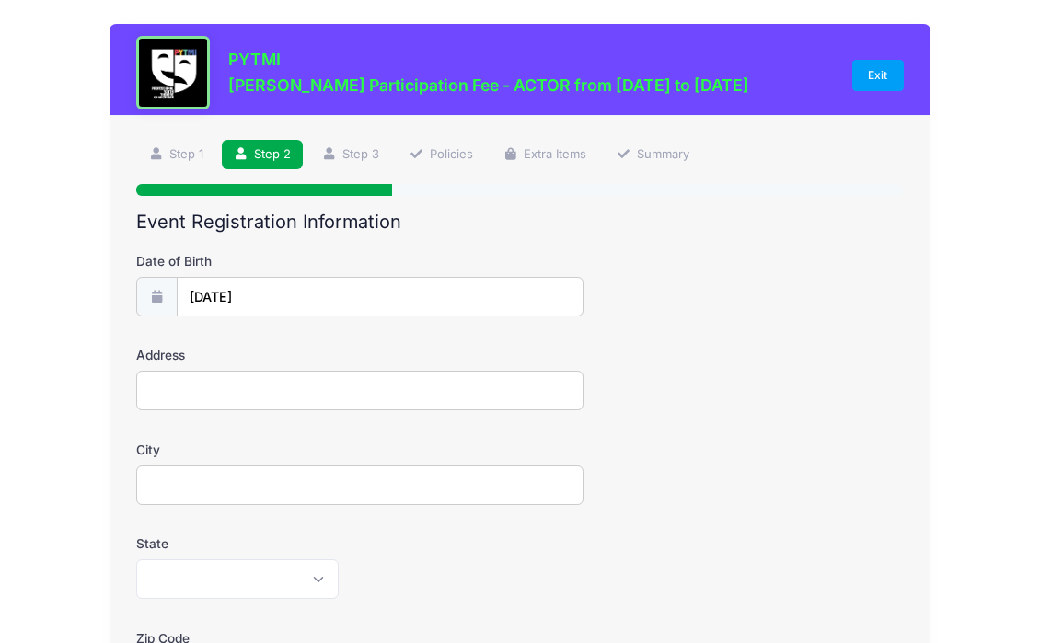
click at [237, 394] on input "Address" at bounding box center [359, 391] width 447 height 40
type input "[STREET_ADDRESS][PERSON_NAME]"
type input "[PERSON_NAME][GEOGRAPHIC_DATA]"
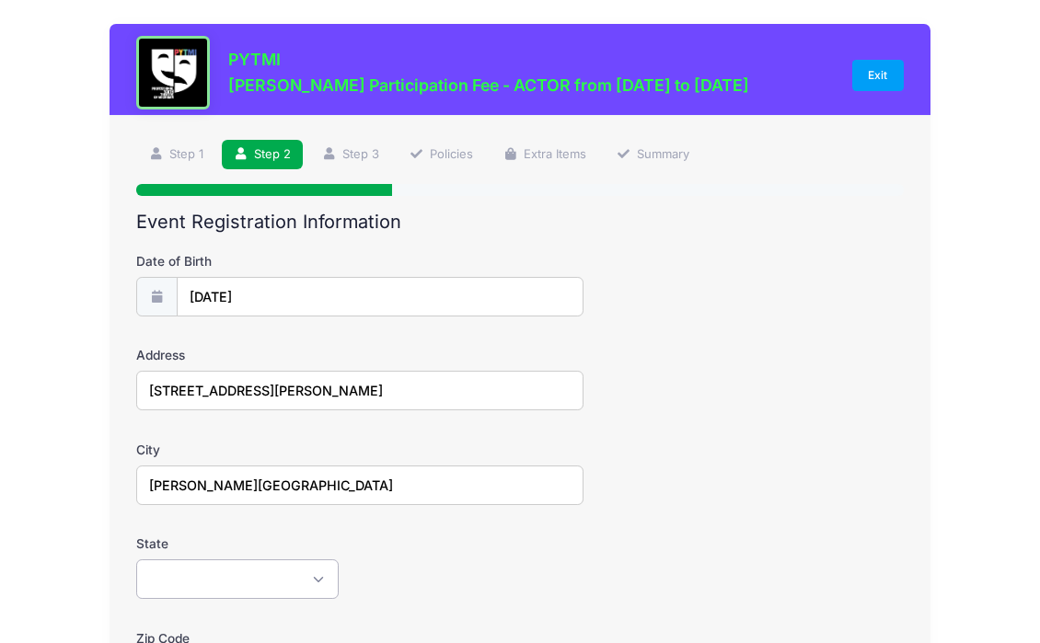
select select "MI"
type input "48104"
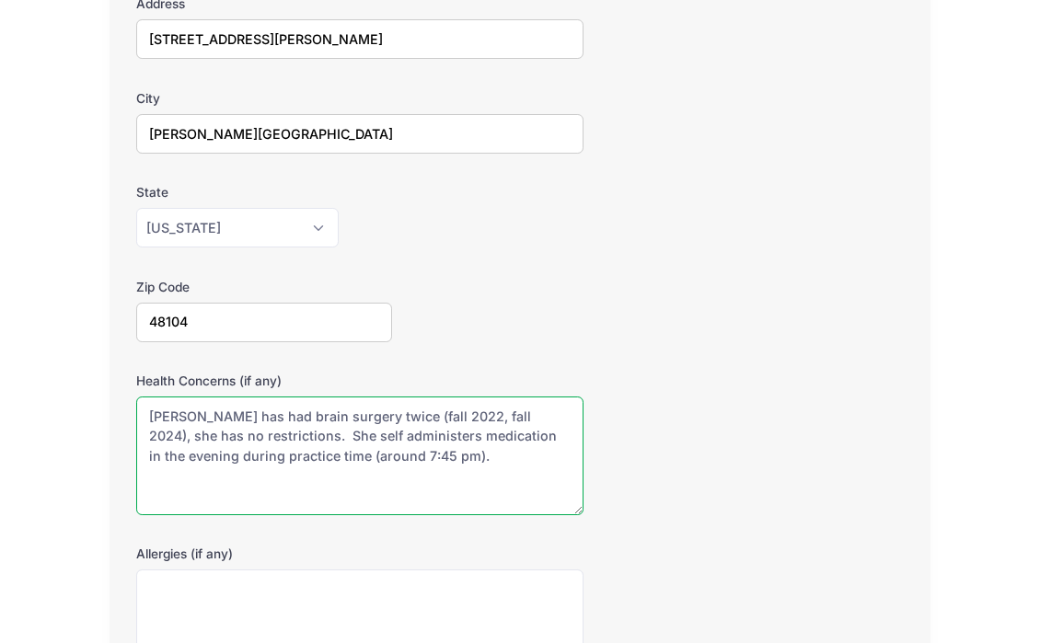
click at [235, 435] on textarea "[PERSON_NAME] has had brain surgery twice (fall 2022, fall 2024), she has no re…" at bounding box center [359, 456] width 447 height 119
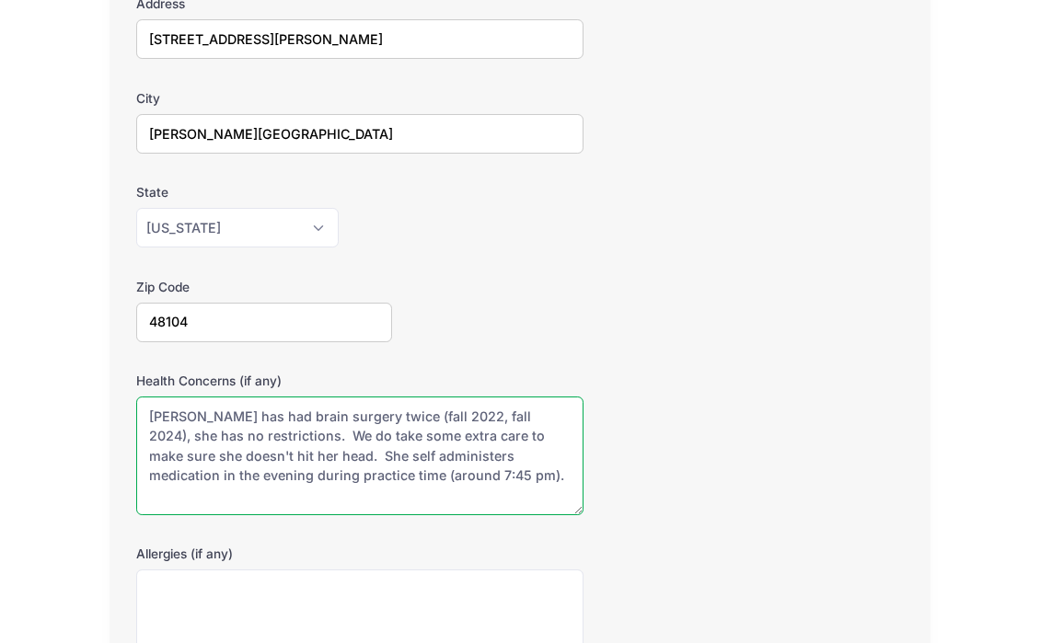
click at [473, 477] on textarea "[PERSON_NAME] has had brain surgery twice (fall 2022, fall 2024), she has no re…" at bounding box center [359, 456] width 447 height 119
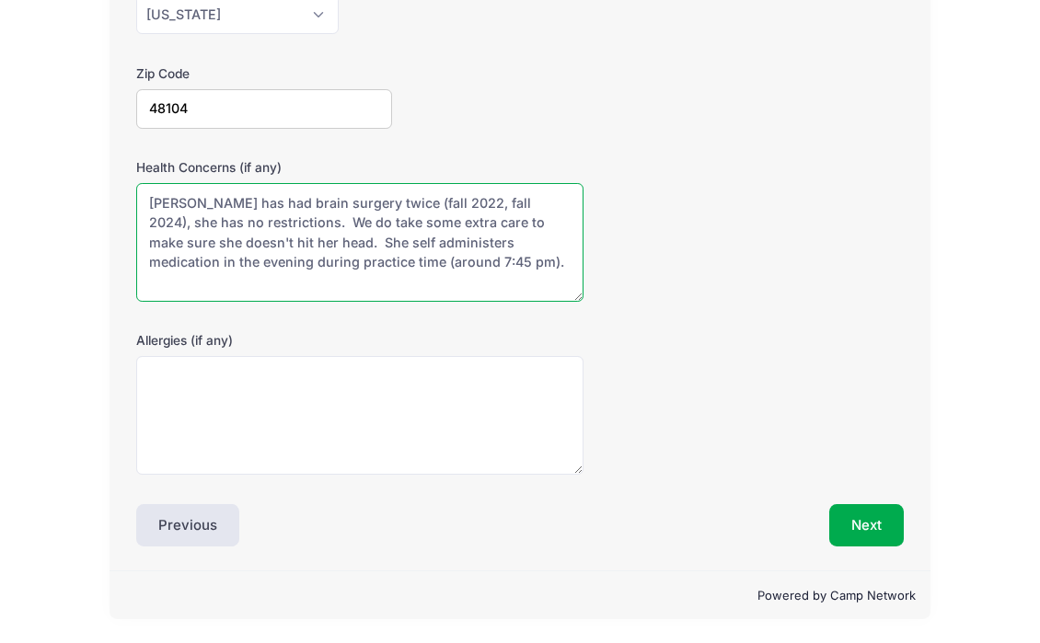
type textarea "[PERSON_NAME] has had brain surgery twice (fall 2022, fall 2024), she has no re…"
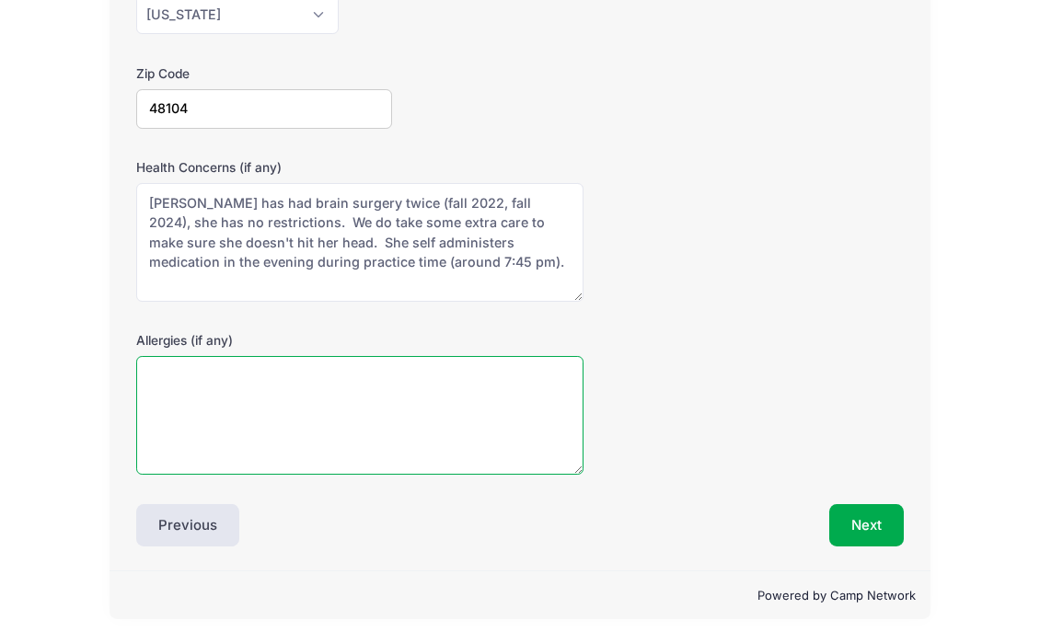
click at [451, 408] on textarea "Allergies (if any)" at bounding box center [359, 415] width 447 height 119
type textarea "Latex"
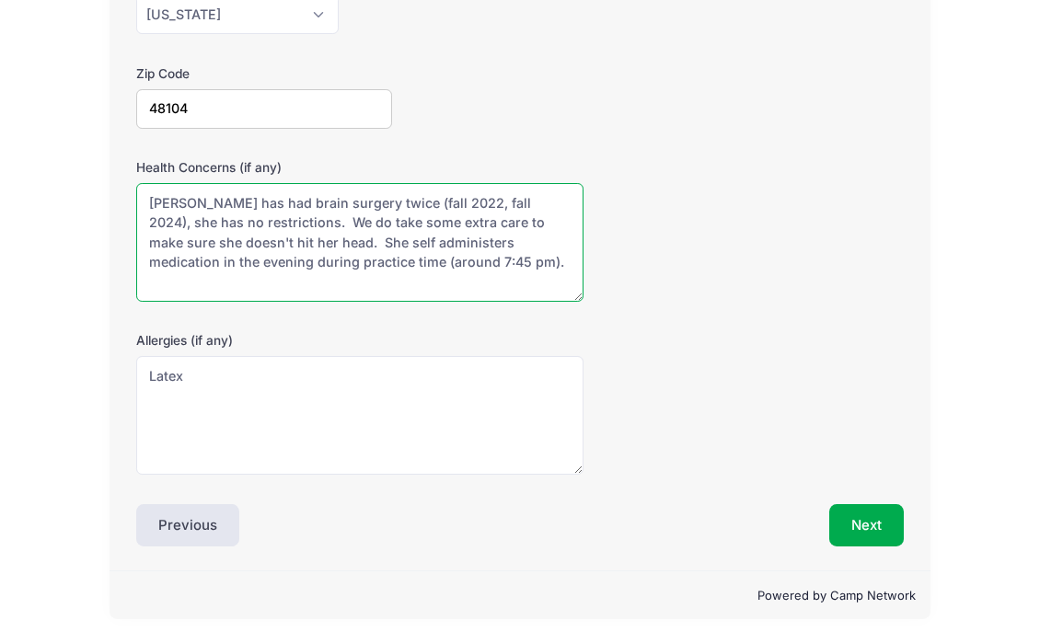
click at [434, 277] on textarea "[PERSON_NAME] has had brain surgery twice (fall 2022, fall 2024), she has no re…" at bounding box center [359, 242] width 447 height 119
type textarea "[PERSON_NAME] has had brain surgery twice (fall 2022, fall 2024), she has no re…"
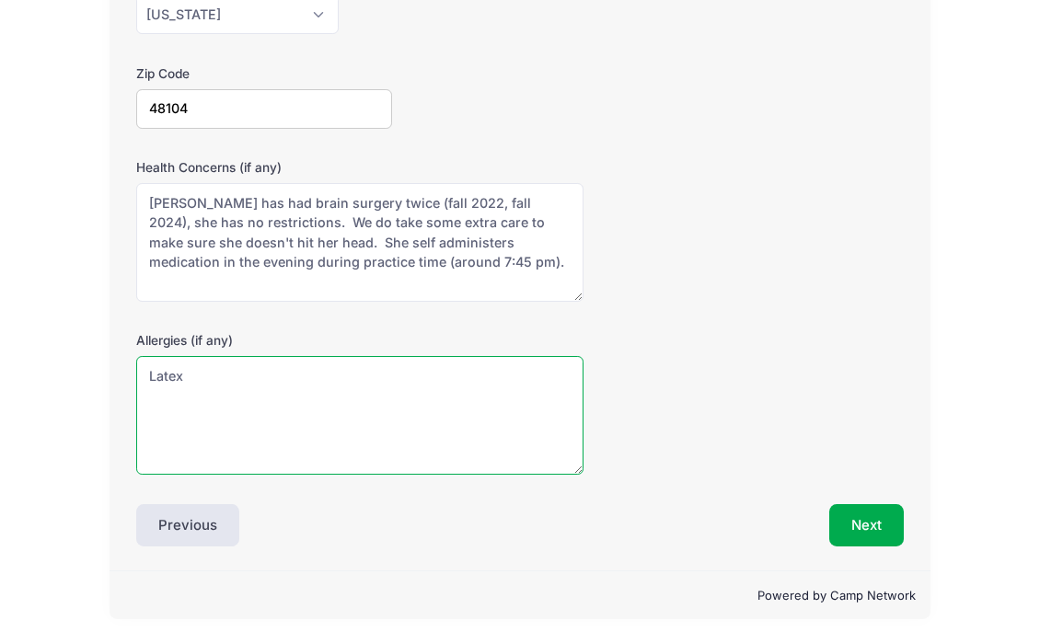
click at [357, 380] on textarea "Latex" at bounding box center [359, 415] width 447 height 119
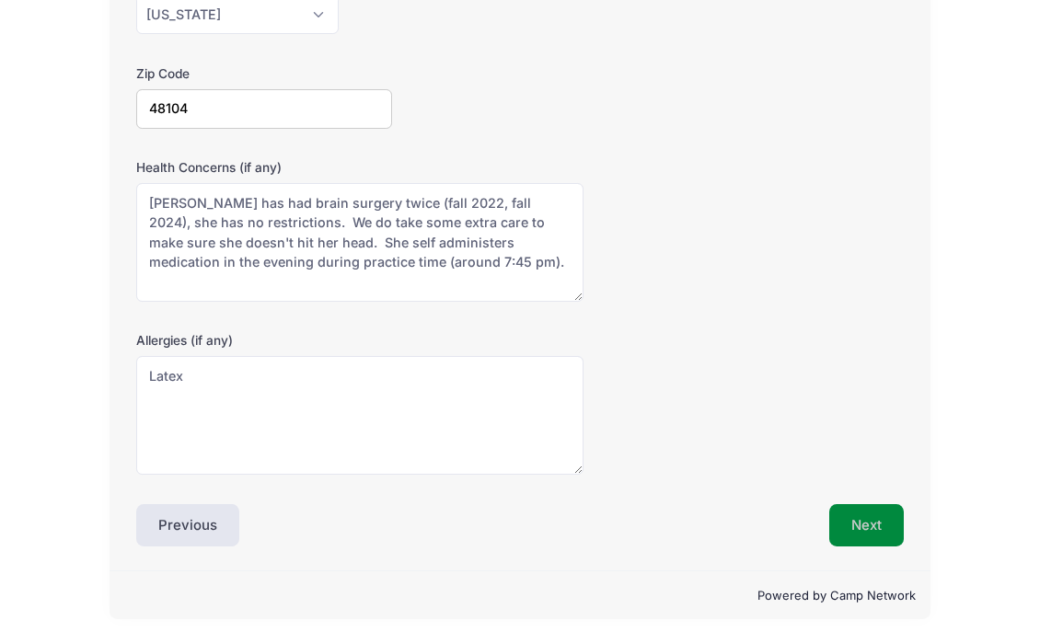
click at [873, 537] on button "Next" at bounding box center [866, 525] width 75 height 42
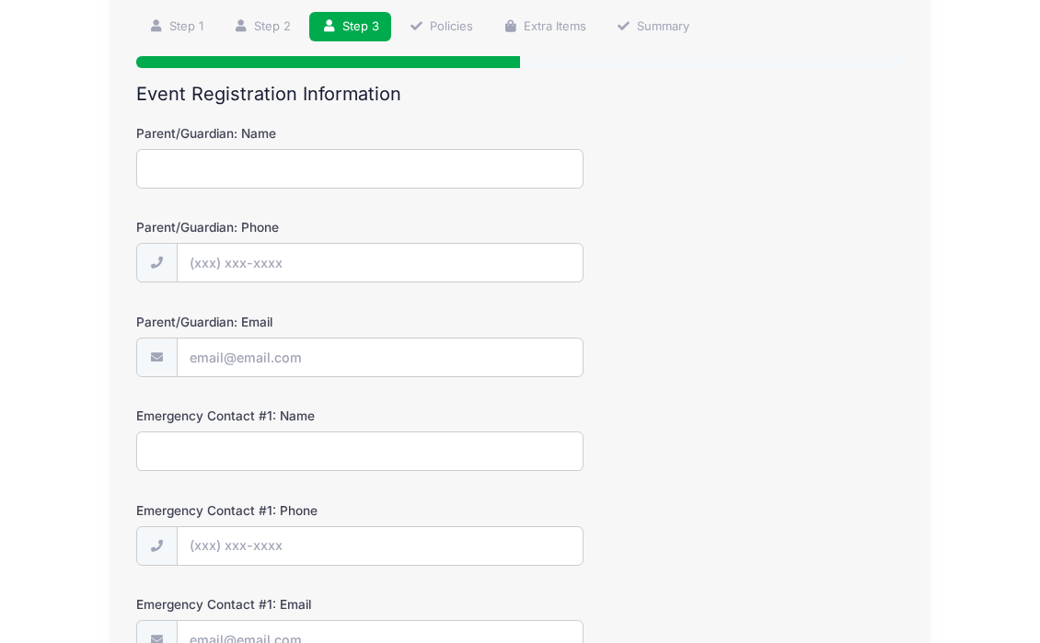
scroll to position [0, 0]
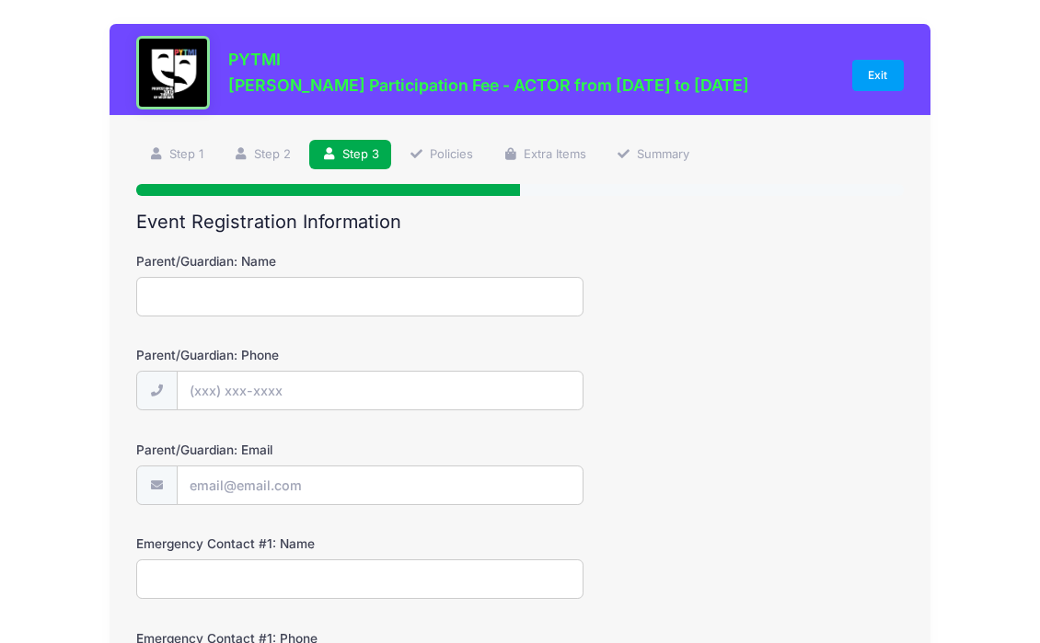
click at [405, 285] on input "Parent/Guardian: Name" at bounding box center [359, 297] width 447 height 40
type input "[PERSON_NAME]"
type input "[PHONE_NUMBER]"
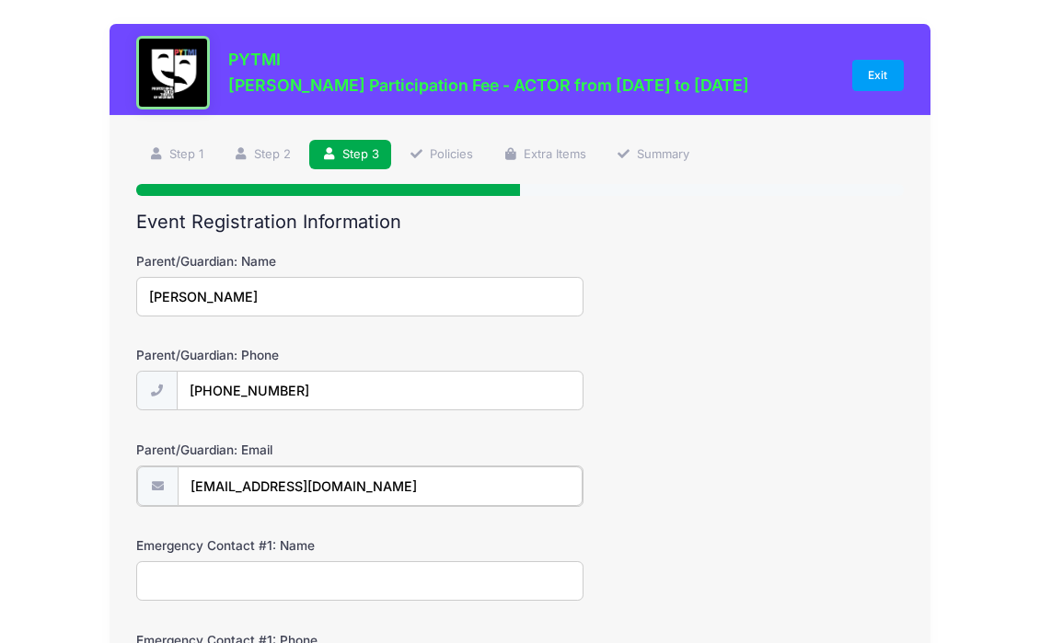
type input "[EMAIL_ADDRESS][DOMAIN_NAME]"
type input "[PERSON_NAME]"
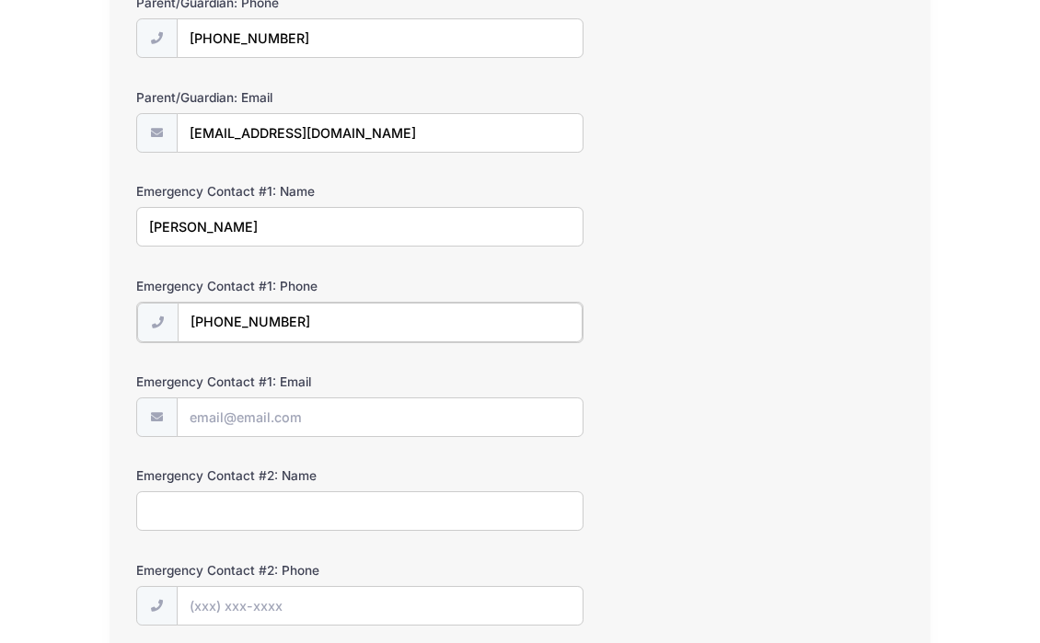
type input "[PHONE_NUMBER]"
type input "[EMAIL_ADDRESS][DOMAIN_NAME]"
type input "[PERSON_NAME]"
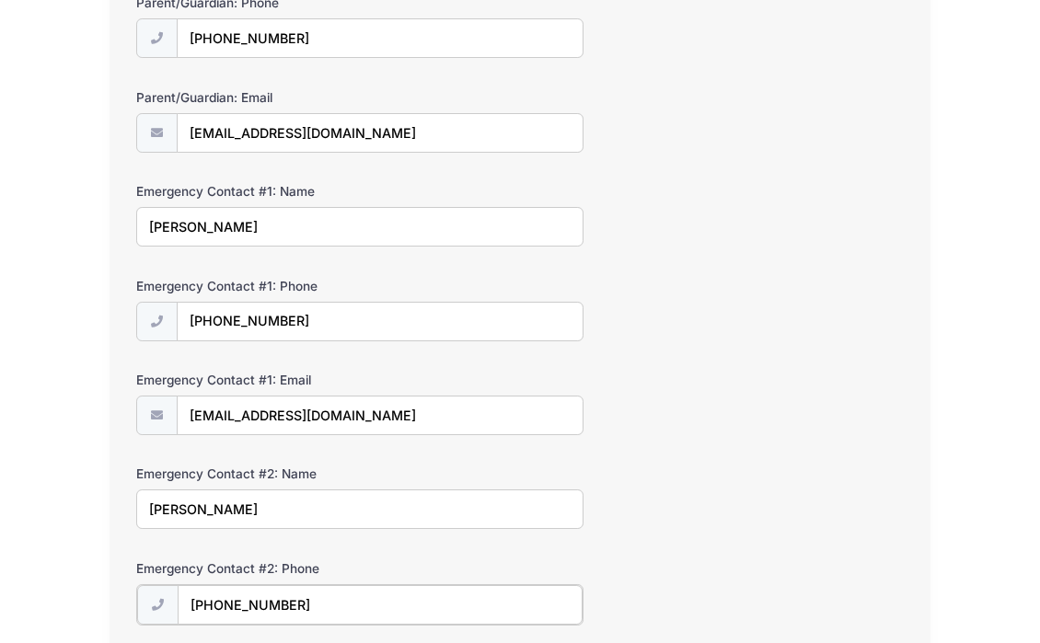
type input "[PHONE_NUMBER]"
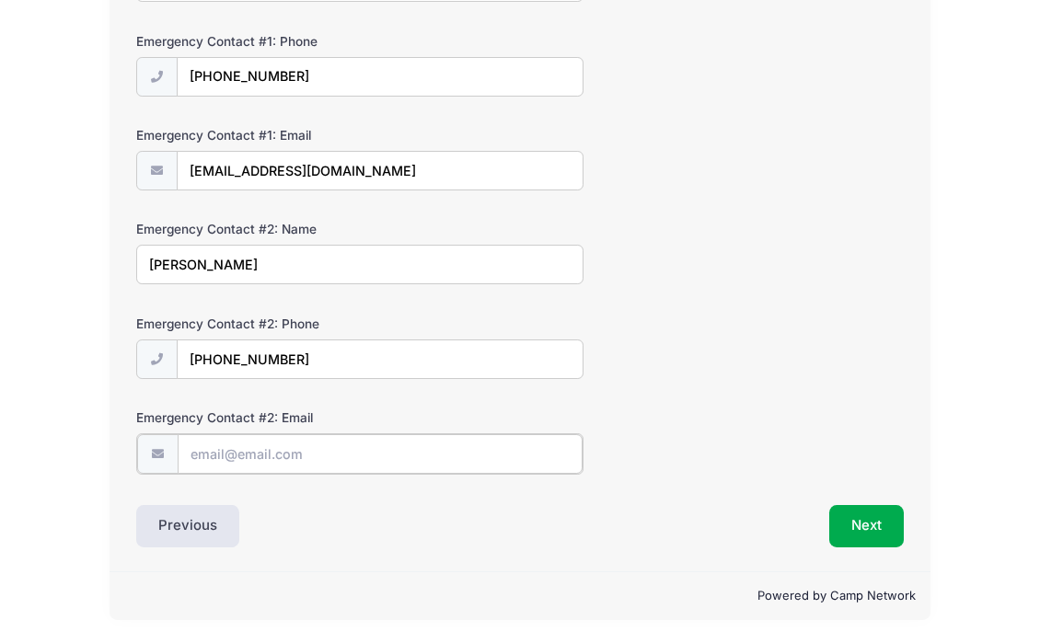
paste input "[EMAIL_ADDRESS][DOMAIN_NAME]"
type input "[EMAIL_ADDRESS][DOMAIN_NAME]"
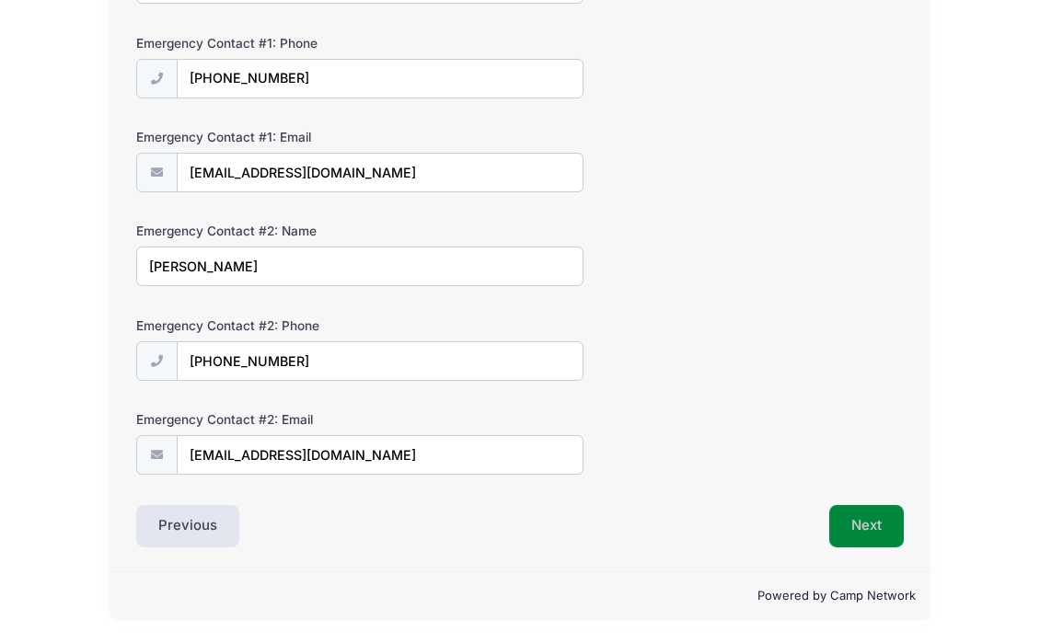
click at [868, 529] on button "Next" at bounding box center [866, 526] width 75 height 42
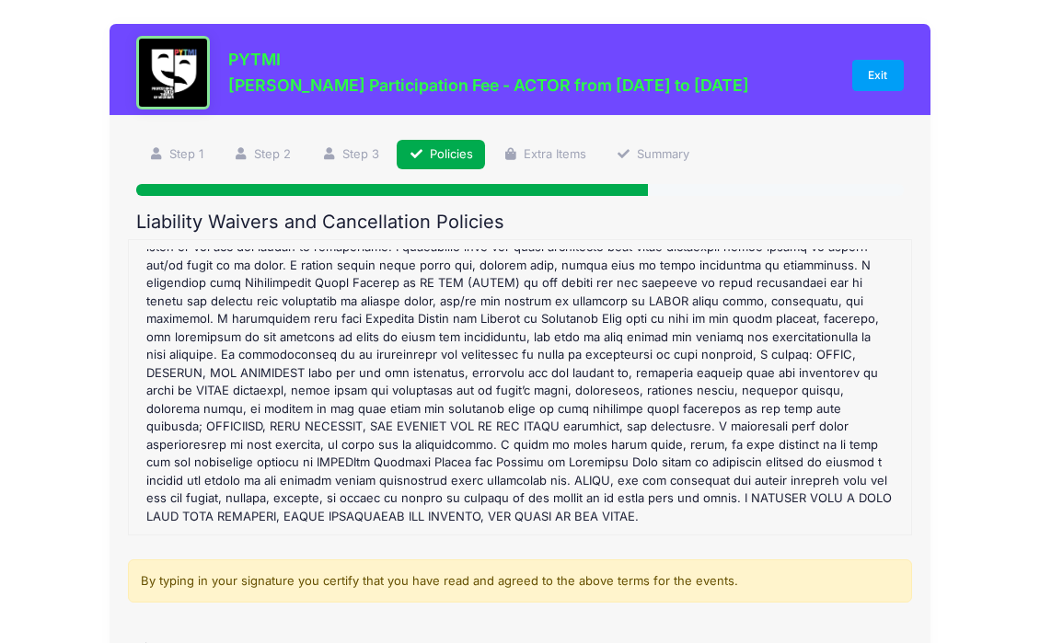
scroll to position [252, 0]
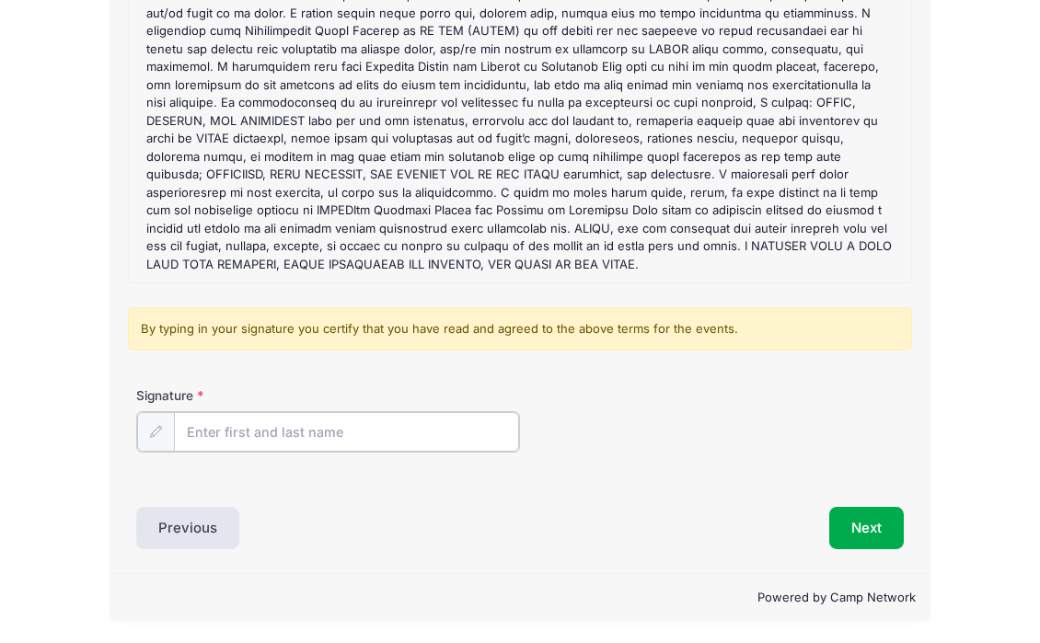
click at [378, 428] on input "Signature" at bounding box center [346, 432] width 345 height 40
click at [976, 174] on div "PYTMI [PERSON_NAME] Participation Fee - ACTOR from [DATE] to [DATE] Exit Step 4…" at bounding box center [520, 196] width 984 height 896
click at [366, 416] on input "Signature" at bounding box center [346, 432] width 345 height 40
type input "[PERSON_NAME]"
click at [772, 415] on div "Signature [PERSON_NAME]" at bounding box center [519, 418] width 766 height 64
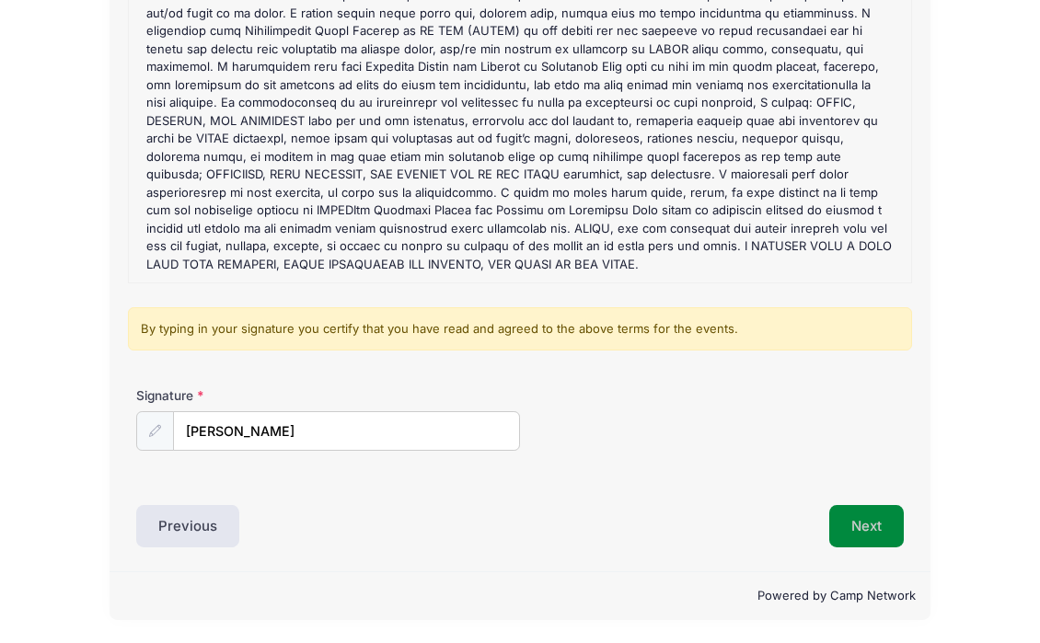
click at [870, 529] on button "Next" at bounding box center [866, 526] width 75 height 42
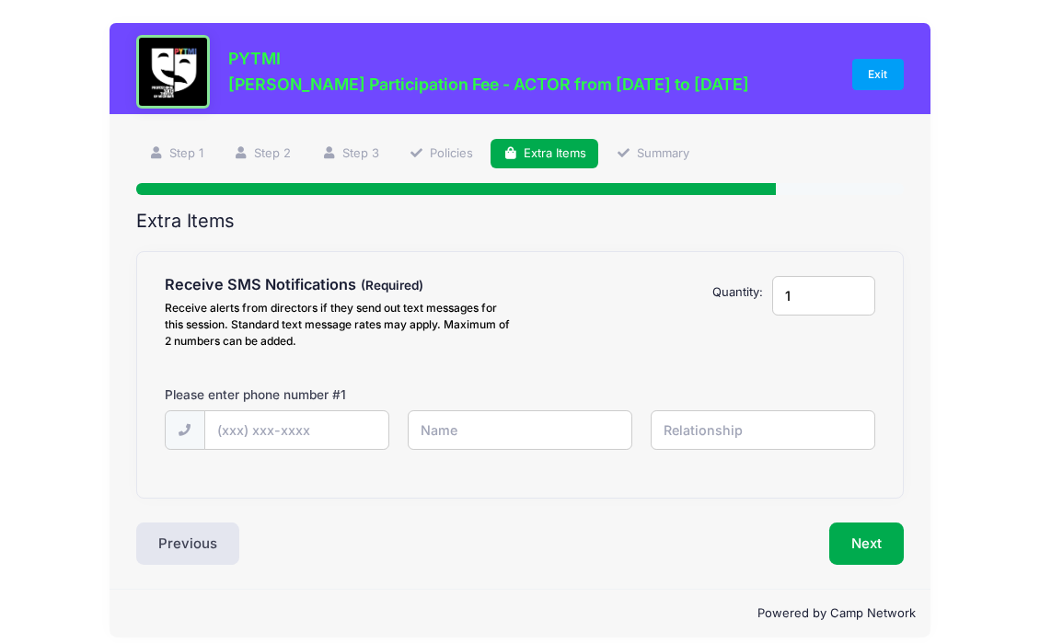
scroll to position [0, 0]
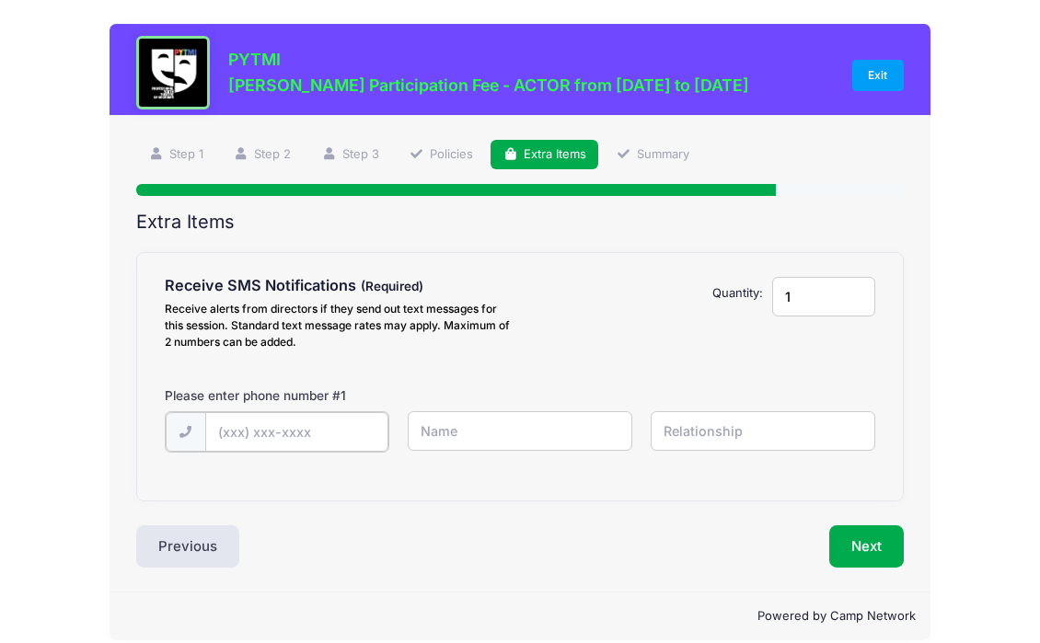
click at [261, 426] on input "text" at bounding box center [296, 432] width 183 height 40
type input "[PHONE_NUMBER]"
type input "[PERSON_NAME]"
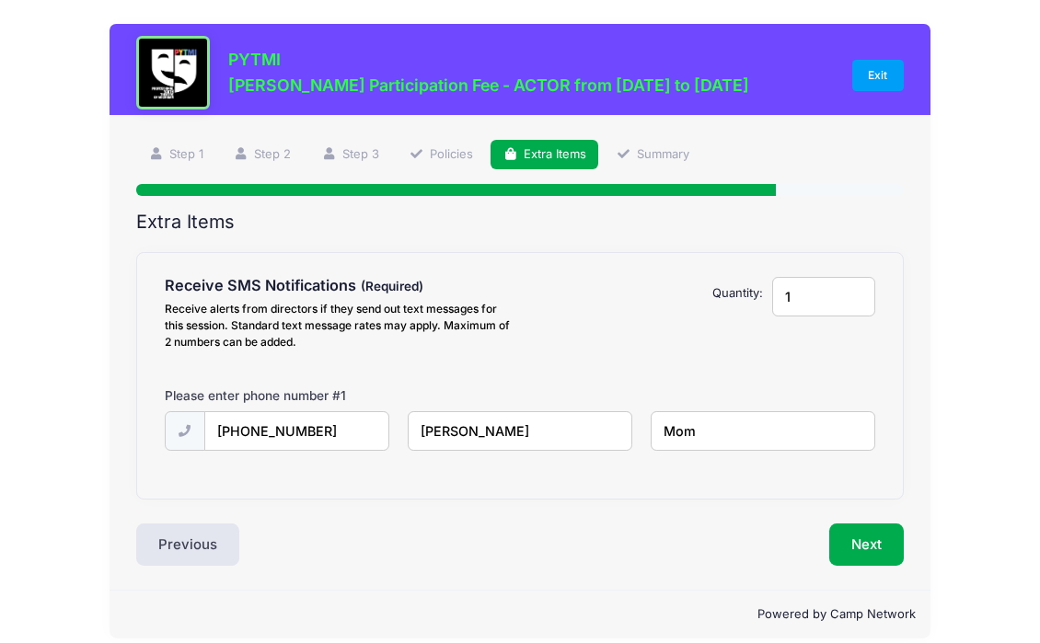
type input "Mom"
click at [831, 308] on input "1" at bounding box center [824, 297] width 104 height 40
type input "2"
click at [852, 292] on input "2" at bounding box center [824, 297] width 104 height 40
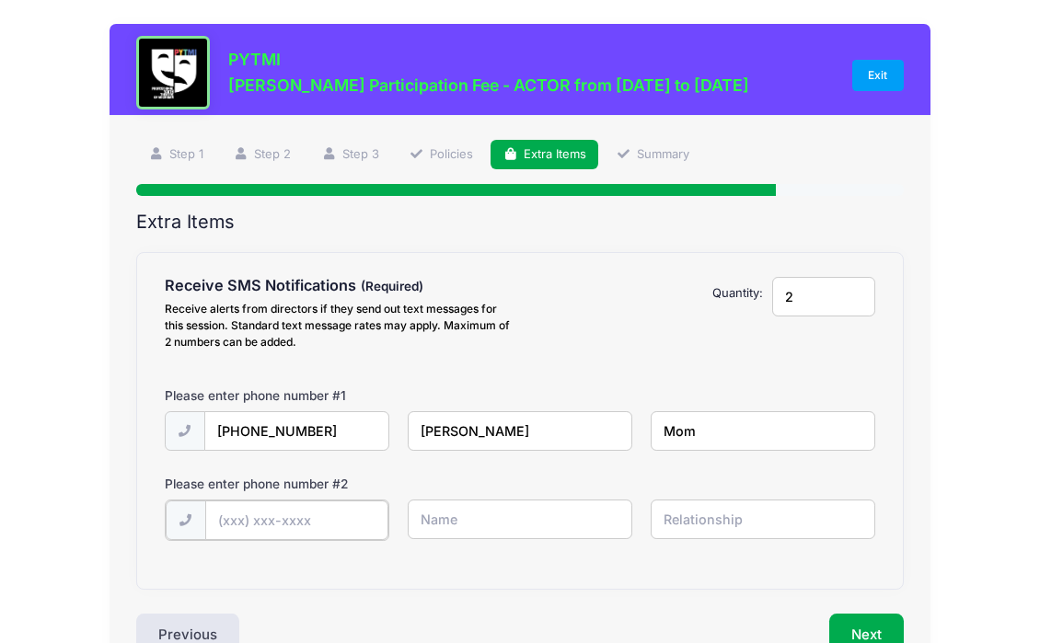
click at [273, 522] on input "text" at bounding box center [296, 520] width 183 height 40
type input "[PHONE_NUMBER]"
type input "[PERSON_NAME]"
type input "Mom"
click at [861, 625] on button "Next" at bounding box center [866, 633] width 75 height 42
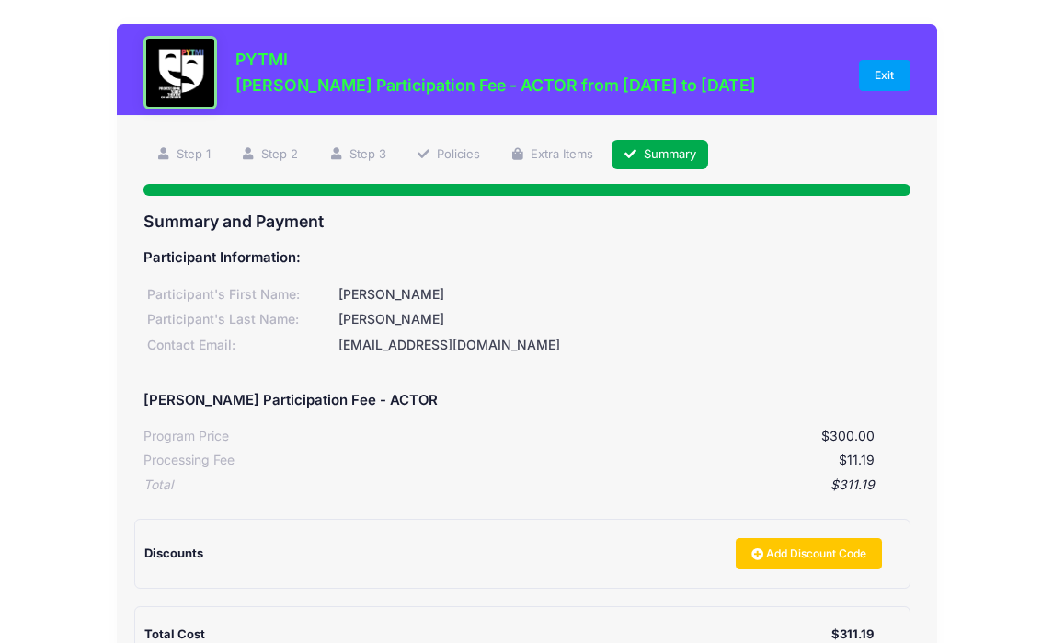
scroll to position [229, 0]
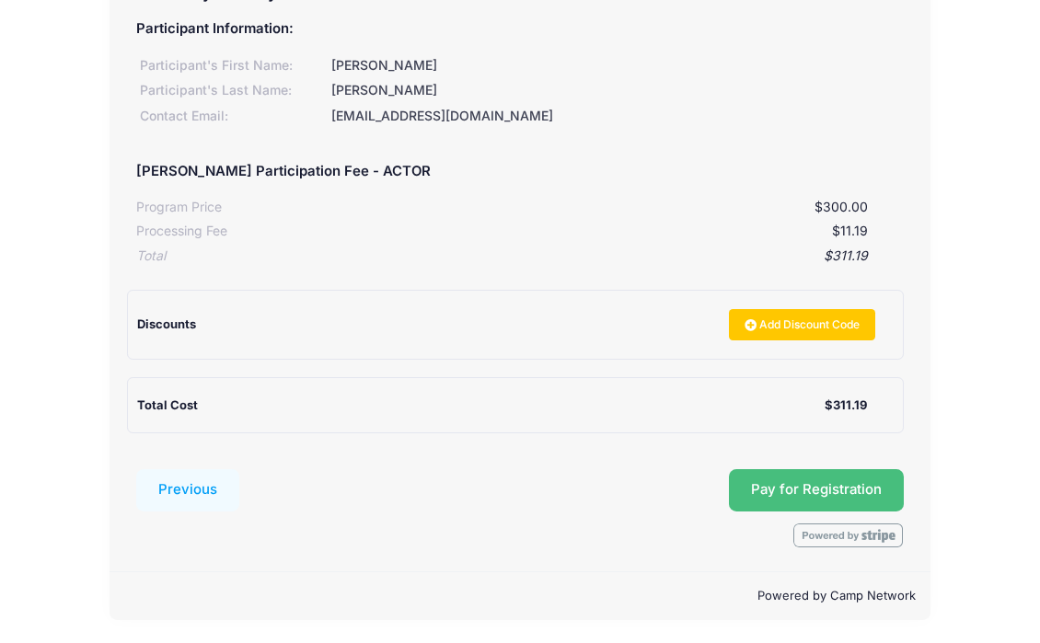
click at [861, 485] on button "Pay for Registration" at bounding box center [816, 490] width 175 height 42
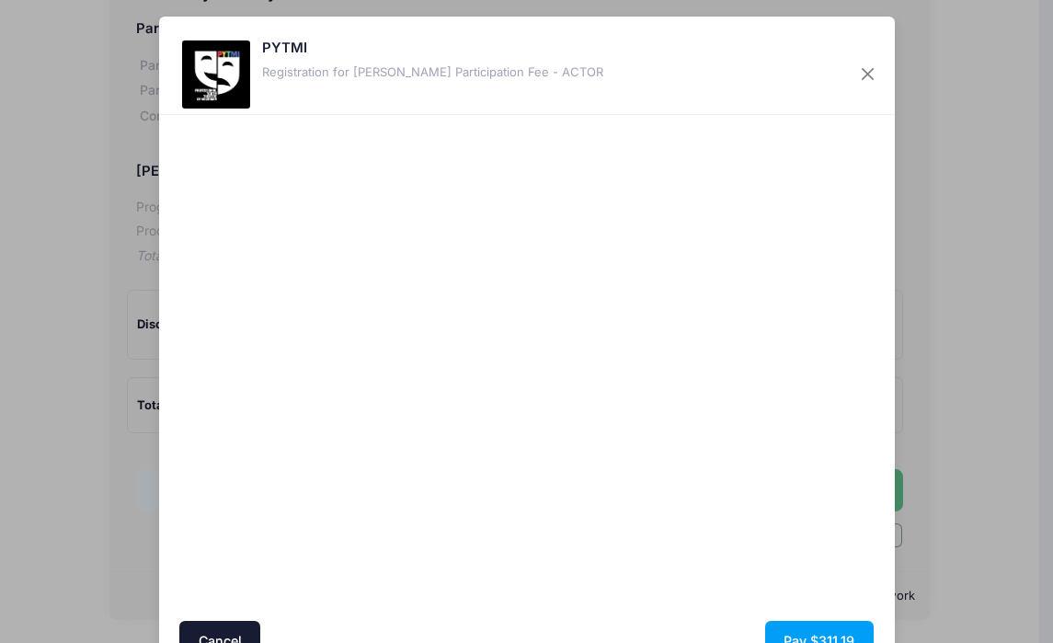
scroll to position [0, 0]
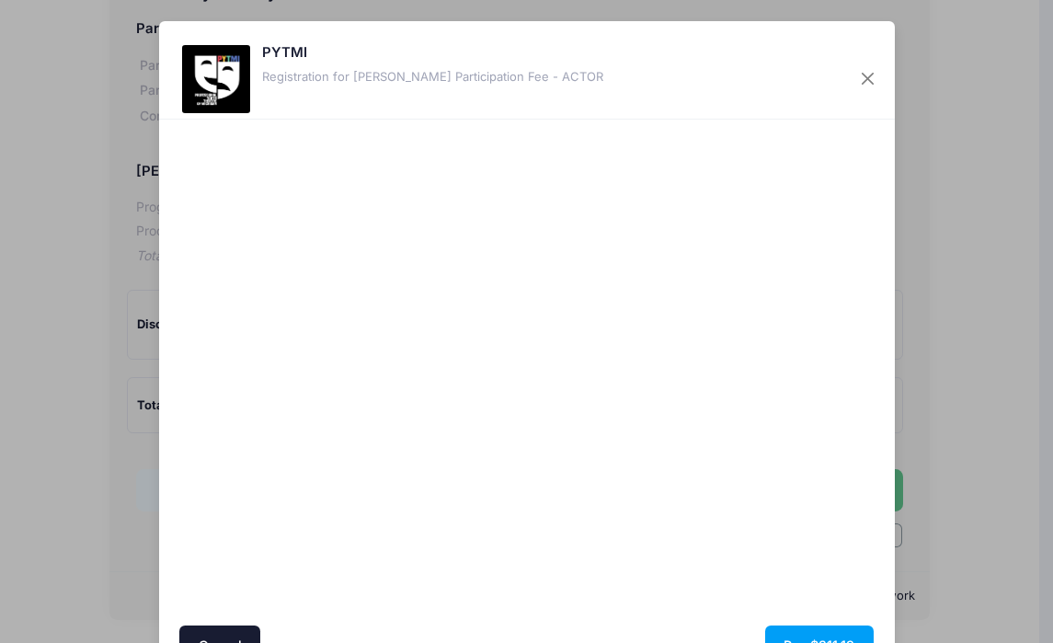
click at [713, 554] on div at bounding box center [704, 373] width 339 height 488
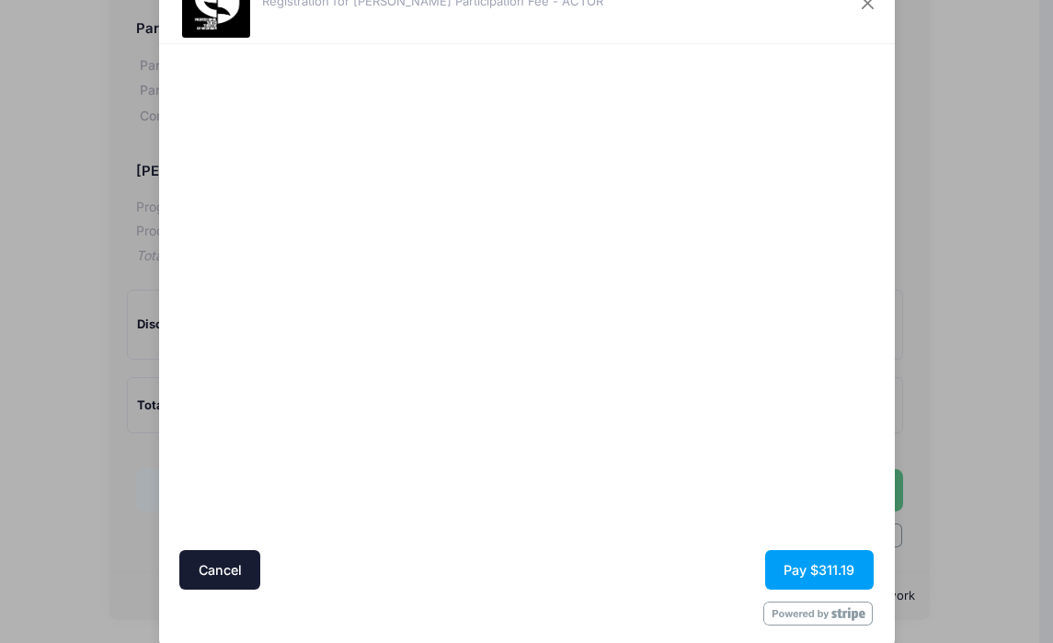
scroll to position [99, 0]
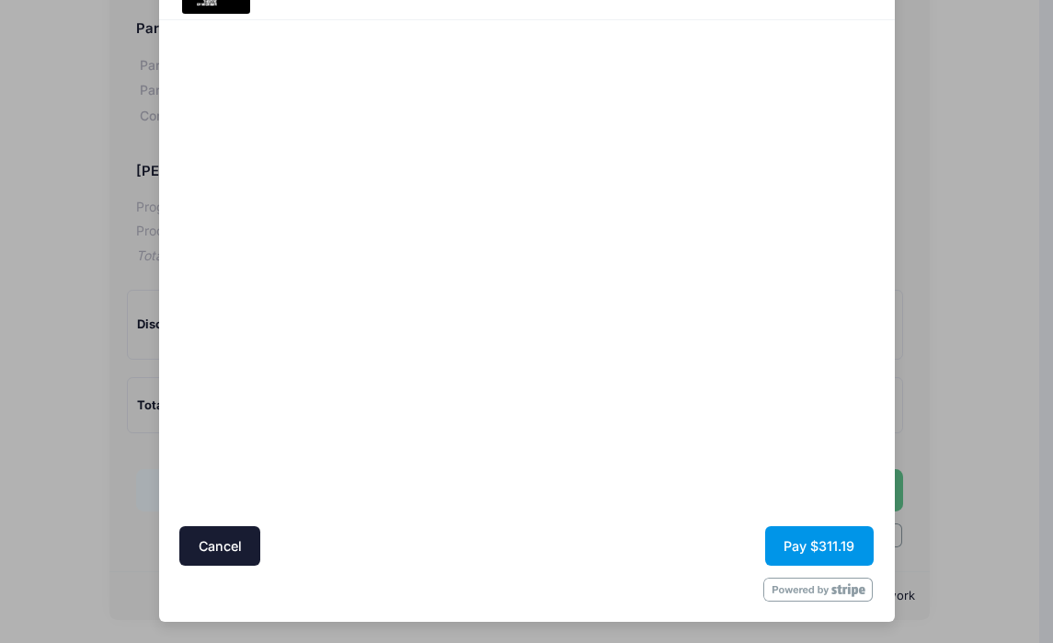
click at [822, 538] on button "Pay $311.19" at bounding box center [819, 546] width 109 height 40
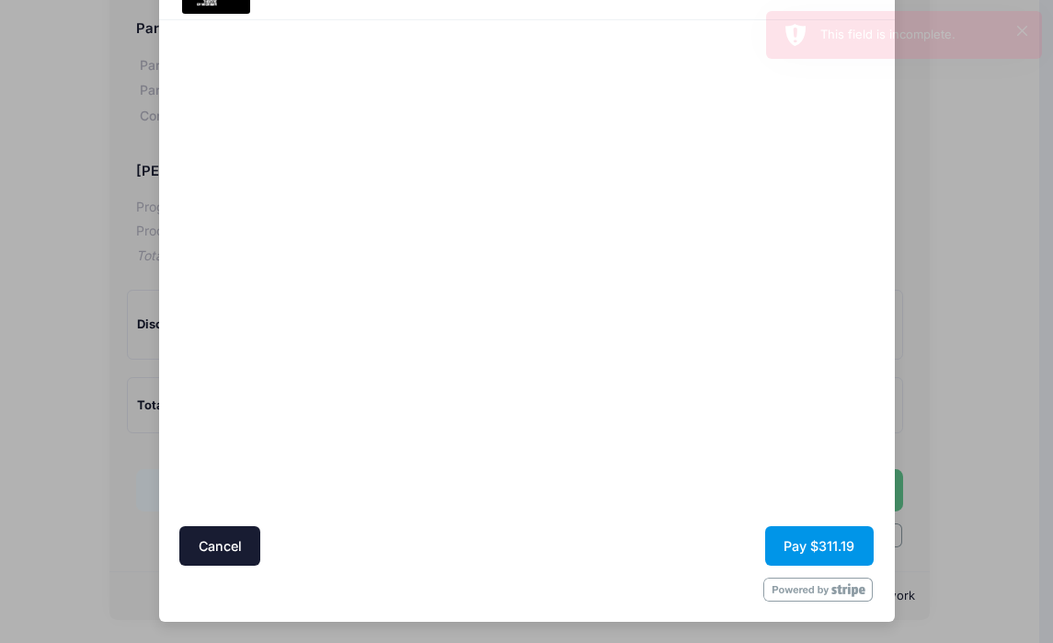
click at [817, 549] on button "Pay $311.19" at bounding box center [819, 546] width 109 height 40
